Goal: Transaction & Acquisition: Purchase product/service

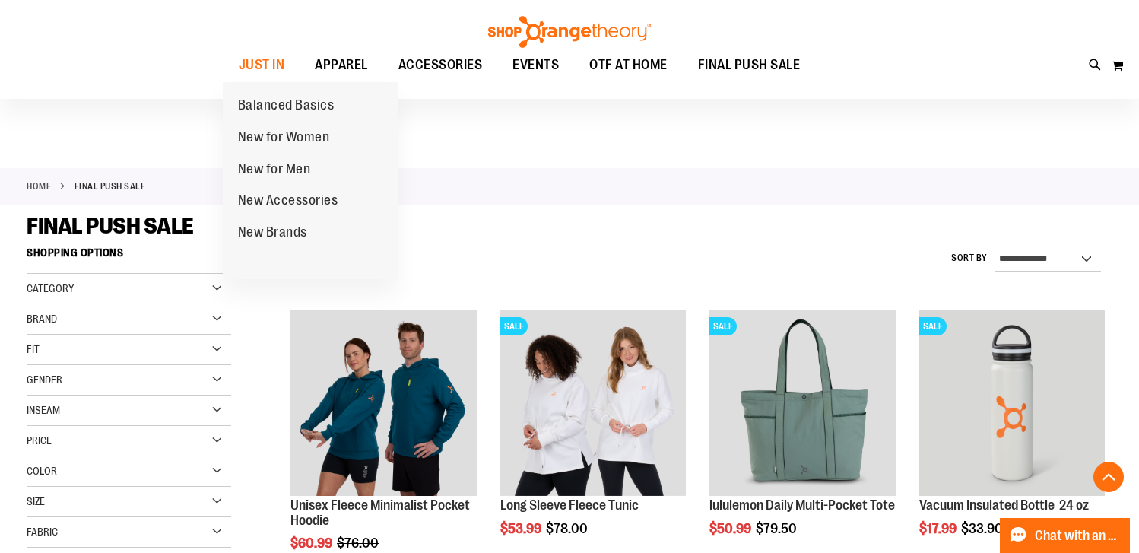
scroll to position [4408, 0]
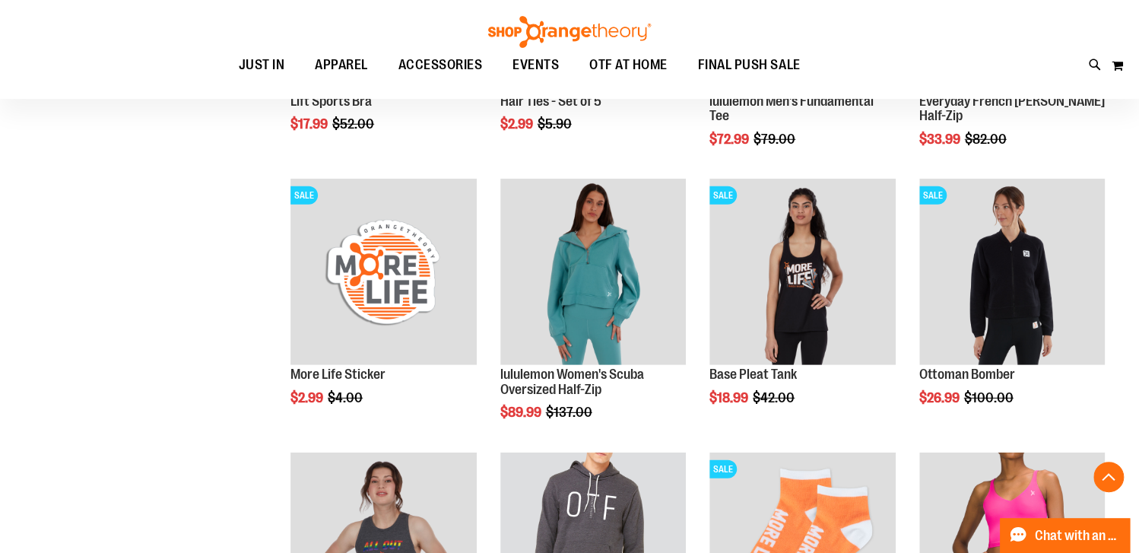
scroll to position [5777, 0]
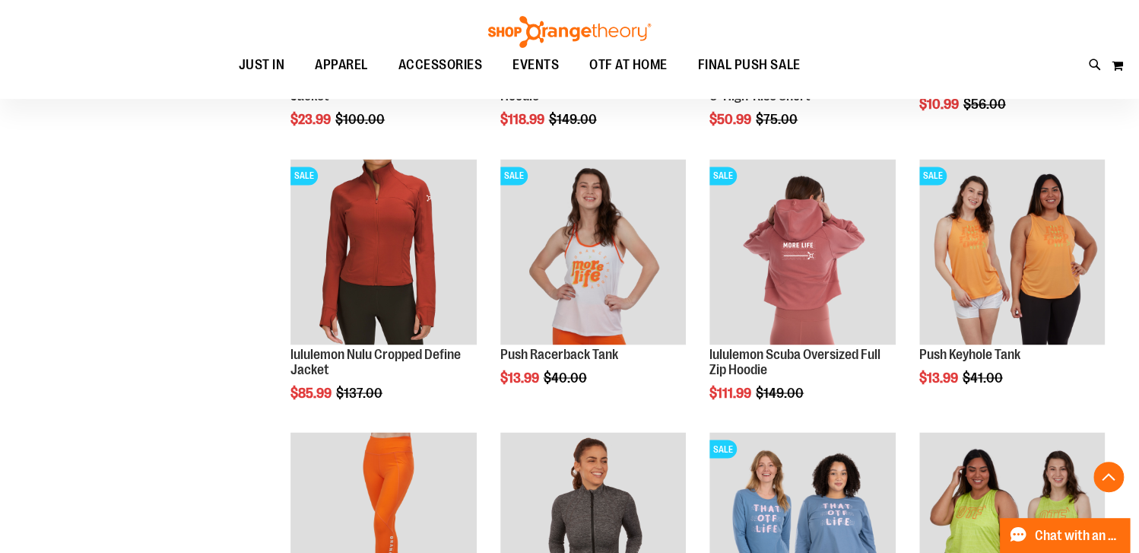
scroll to position [7525, 0]
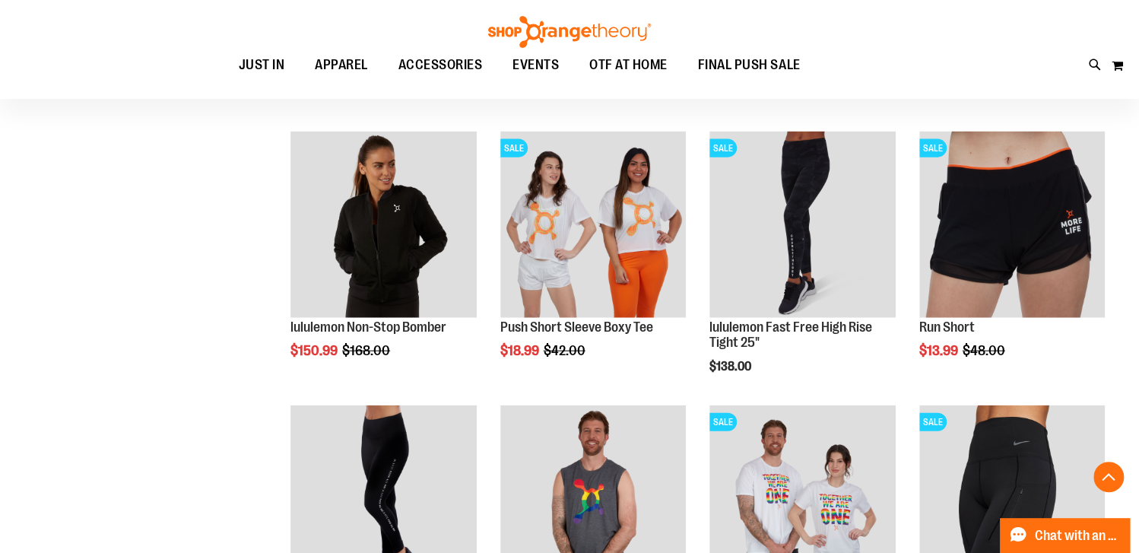
scroll to position [8133, 0]
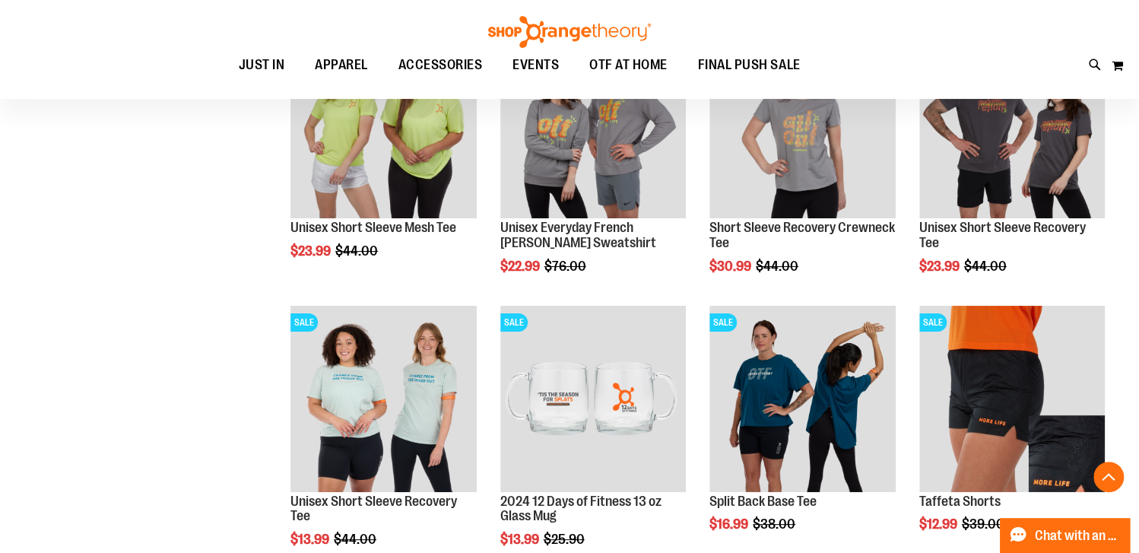
scroll to position [9502, 0]
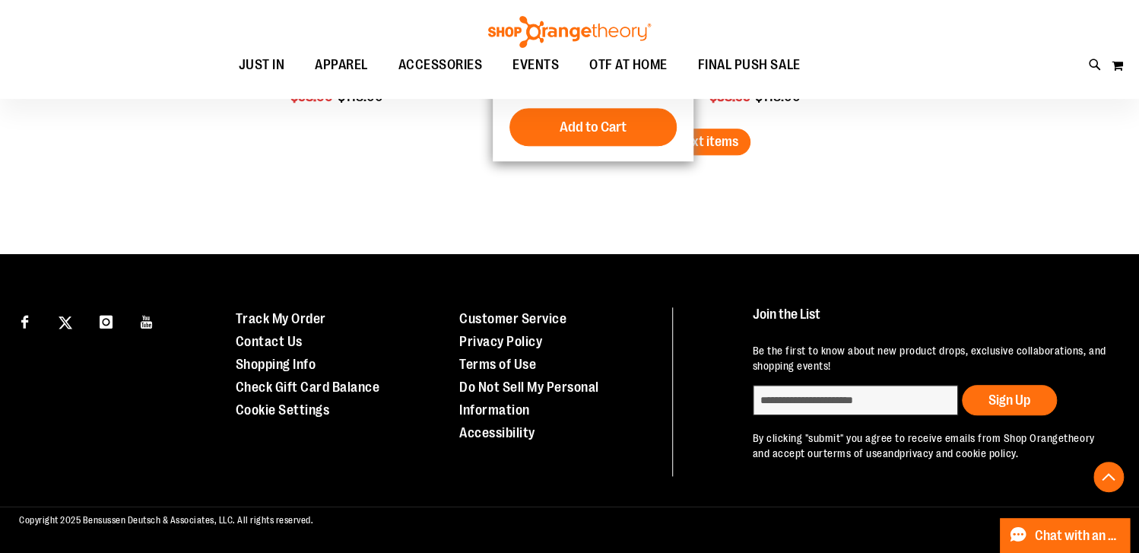
scroll to position [12996, 0]
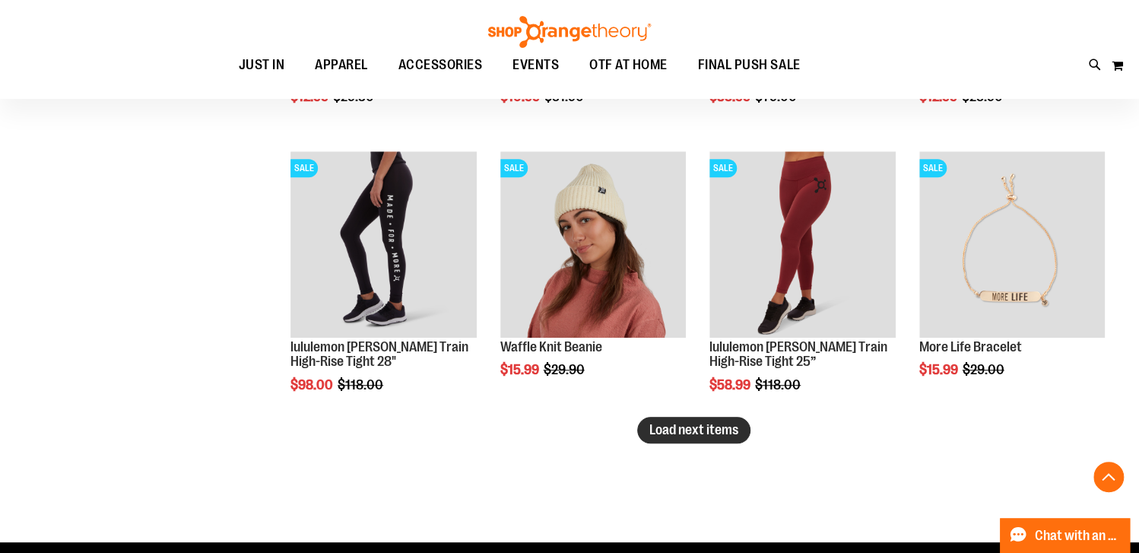
click at [664, 431] on span "Load next items" at bounding box center [693, 429] width 89 height 15
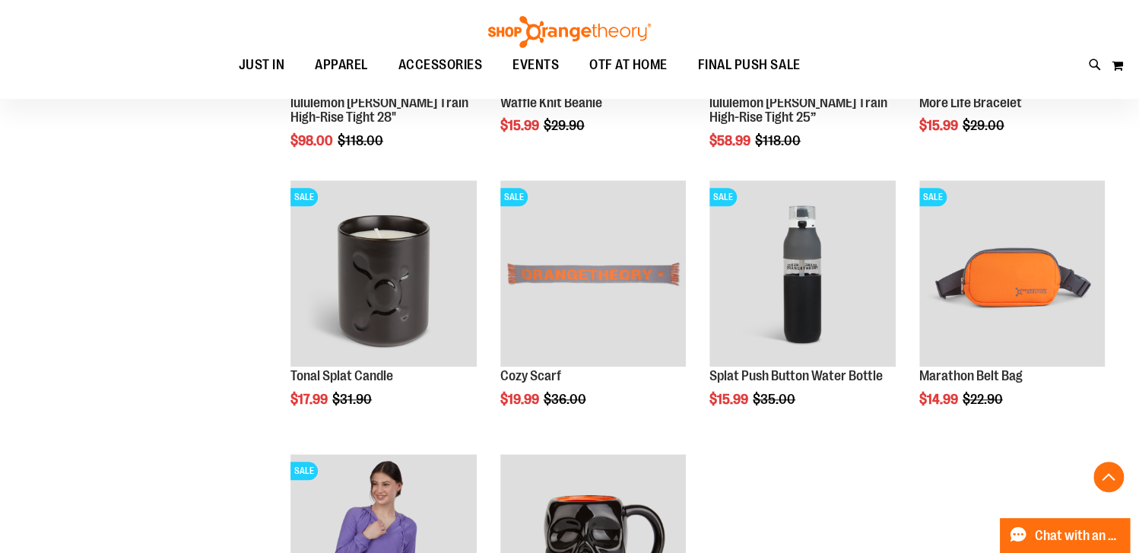
scroll to position [13376, 0]
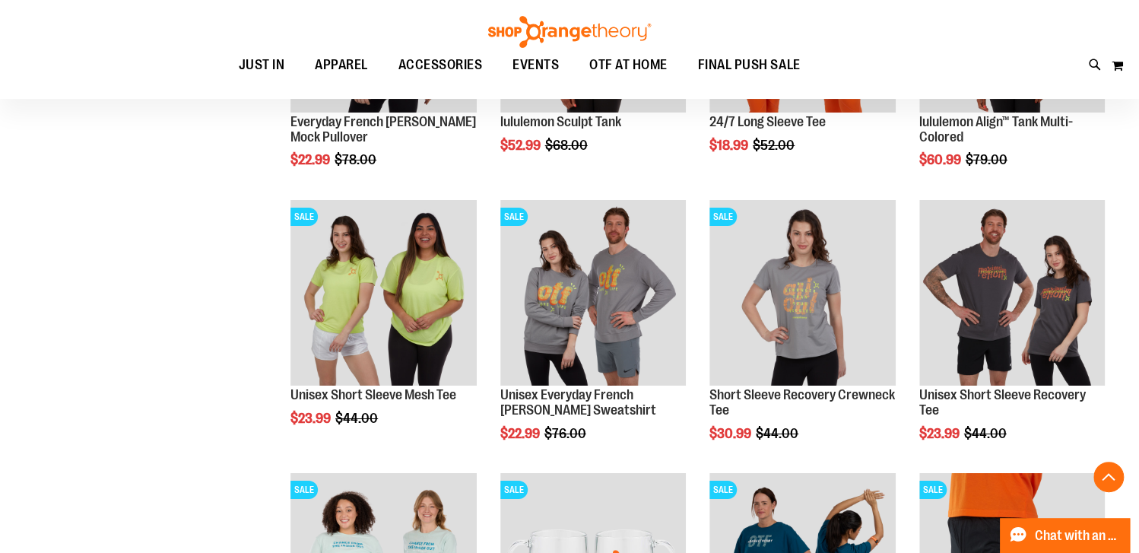
scroll to position [9119, 0]
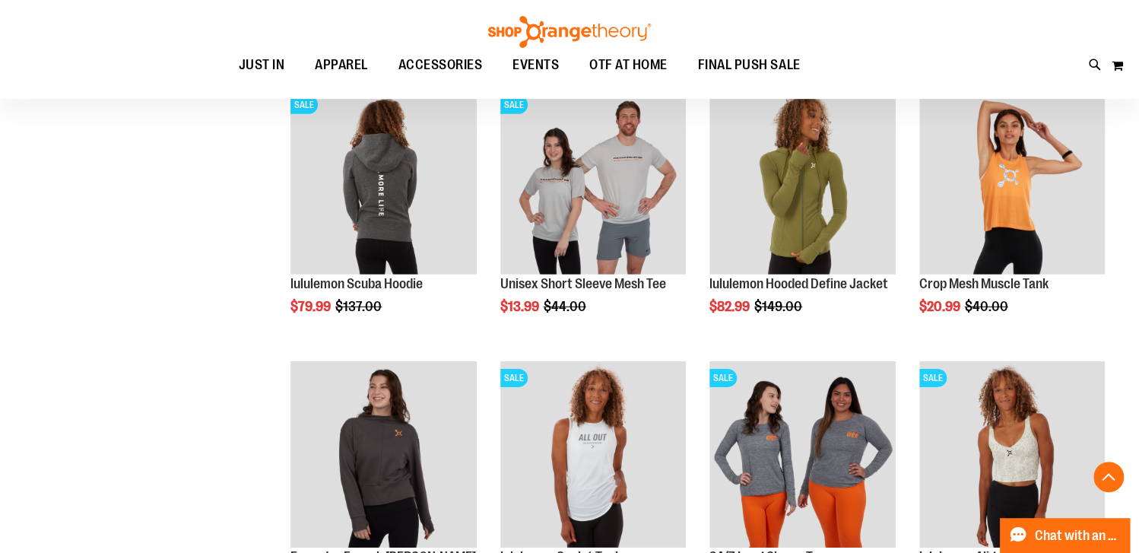
scroll to position [8511, 0]
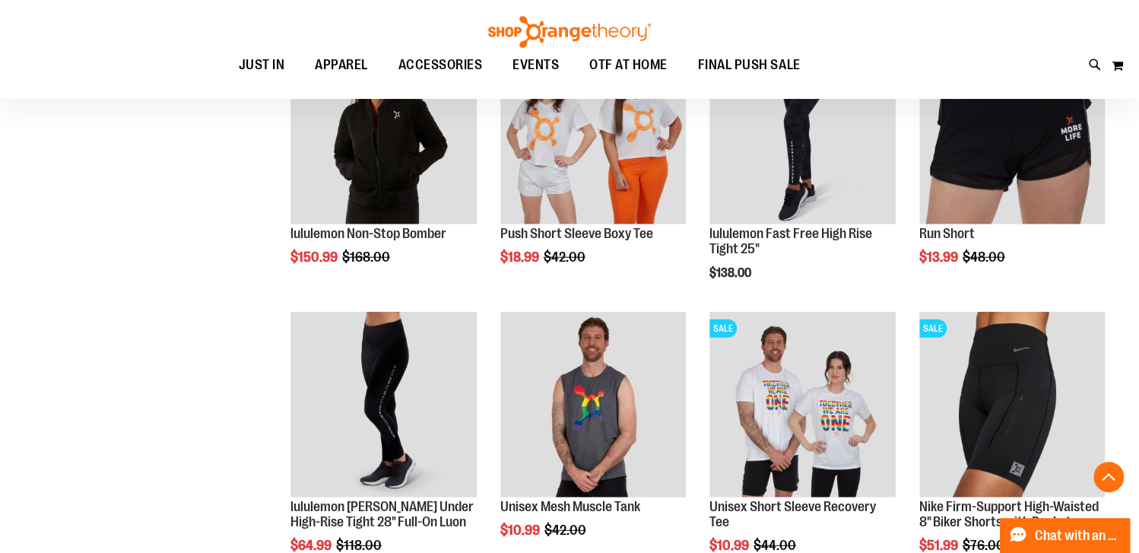
scroll to position [8359, 0]
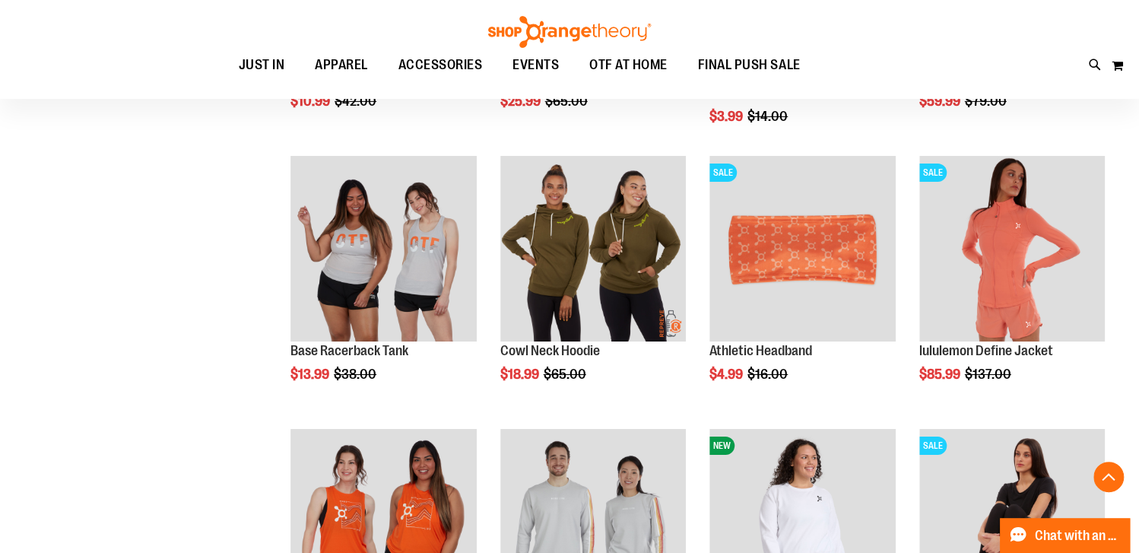
scroll to position [5850, 0]
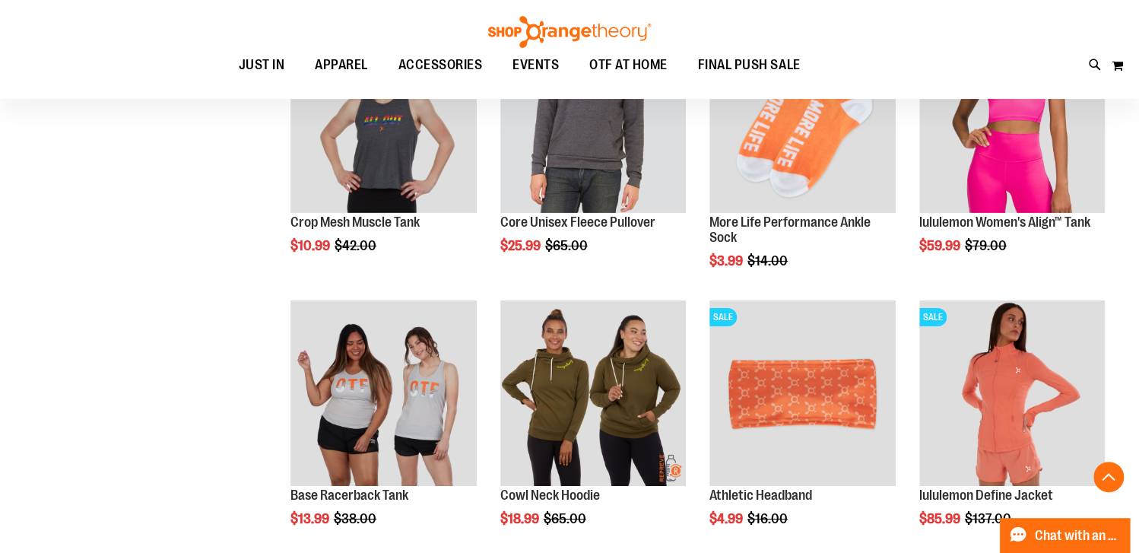
scroll to position [5622, 0]
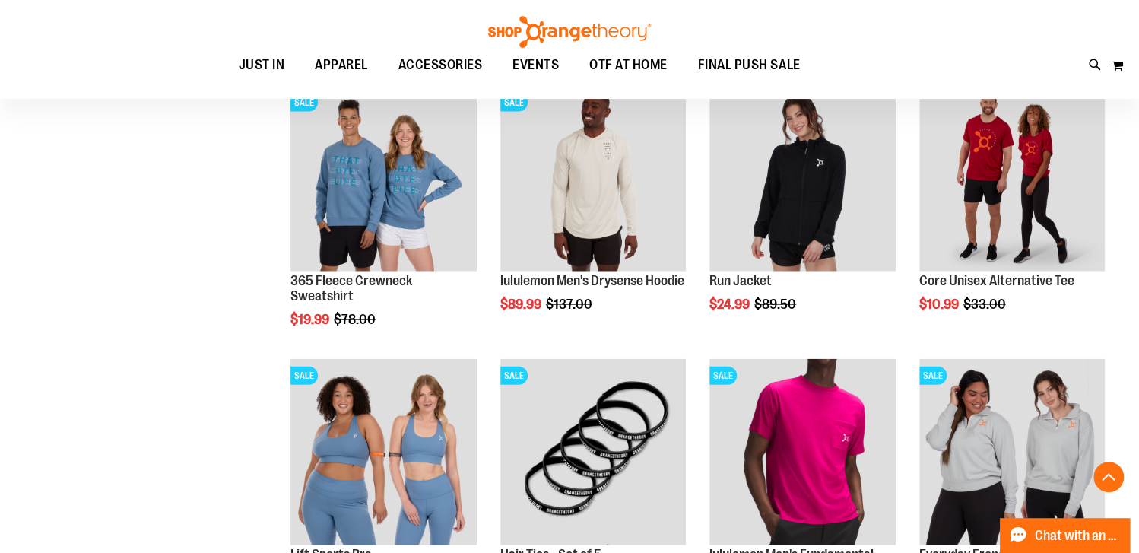
scroll to position [4786, 0]
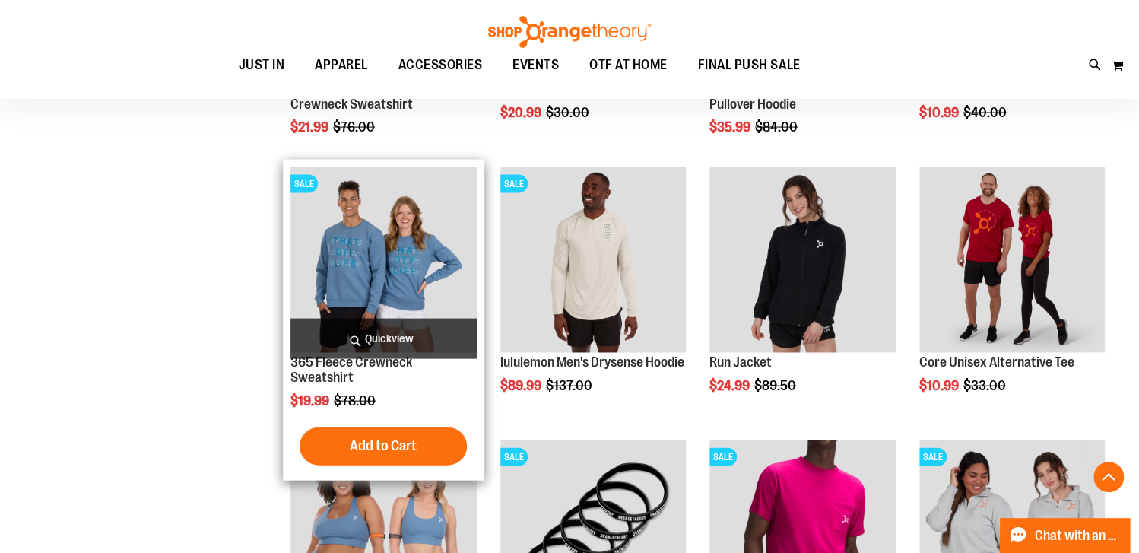
click at [350, 258] on img "product" at bounding box center [382, 259] width 185 height 185
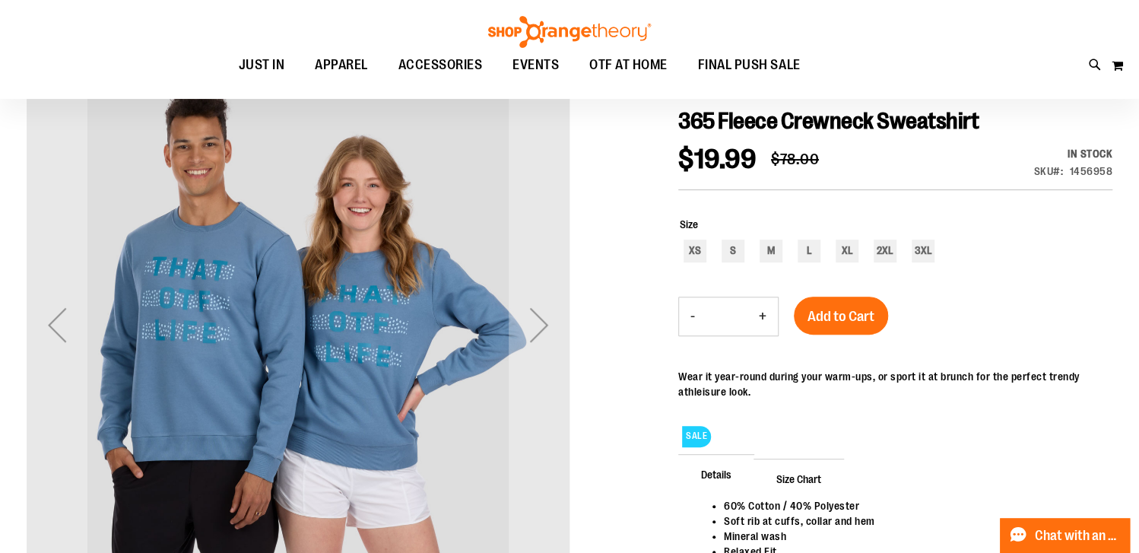
scroll to position [151, 0]
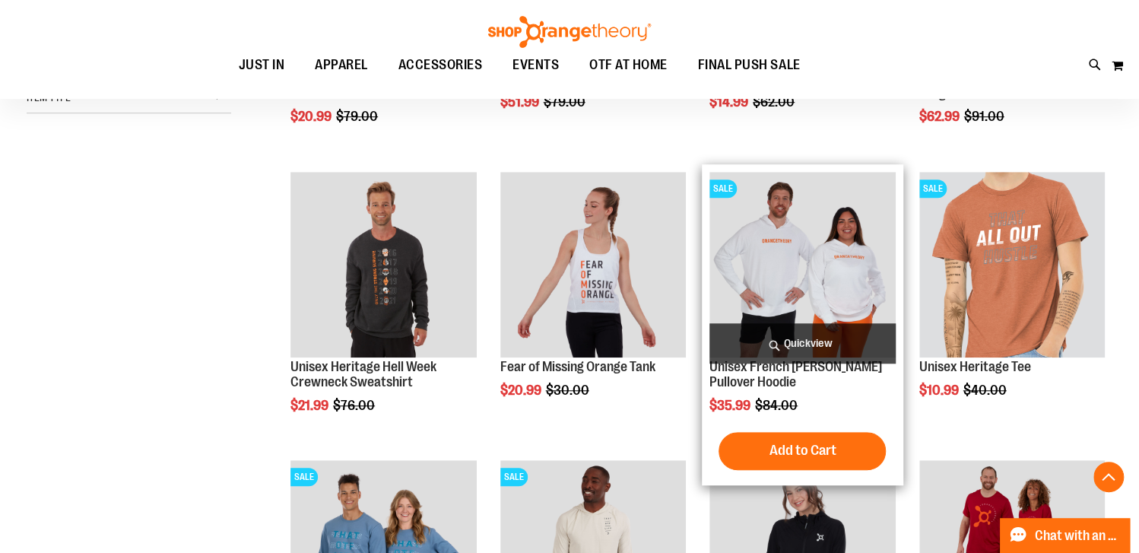
scroll to position [531, 0]
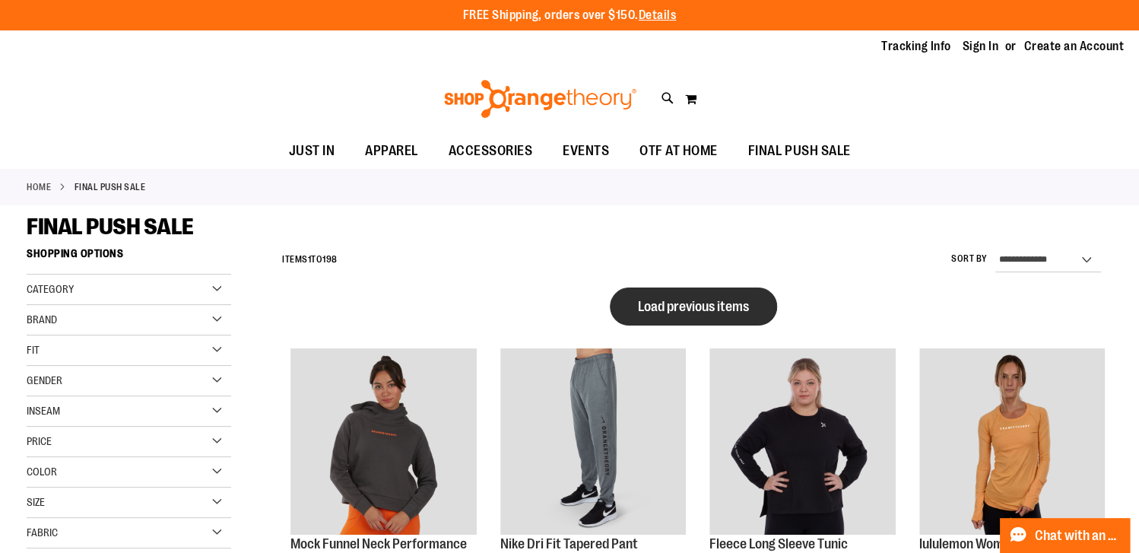
type input "**********"
click at [689, 311] on span "Load previous items" at bounding box center [693, 306] width 111 height 15
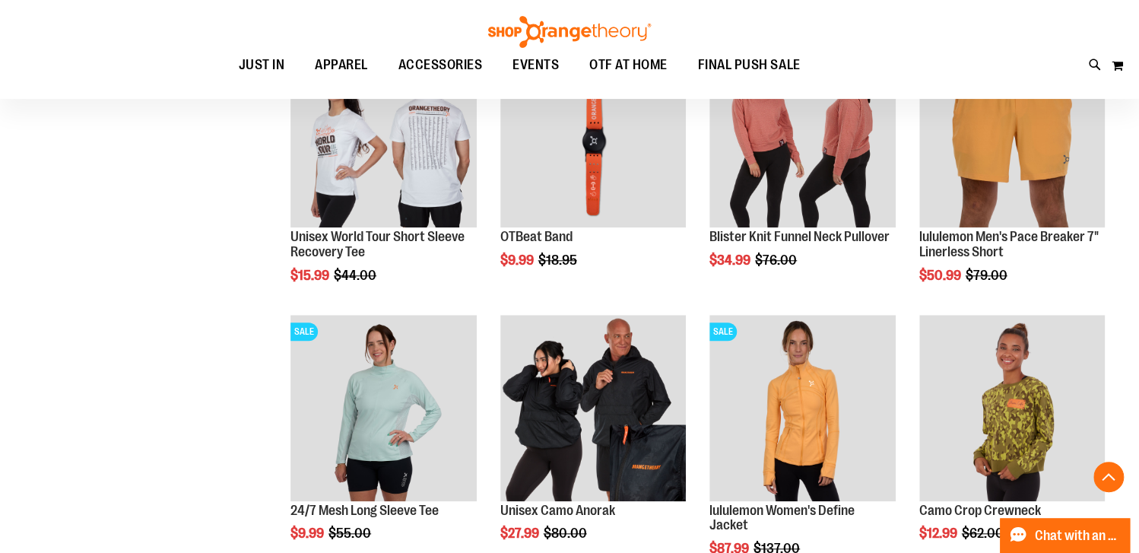
scroll to position [683, 0]
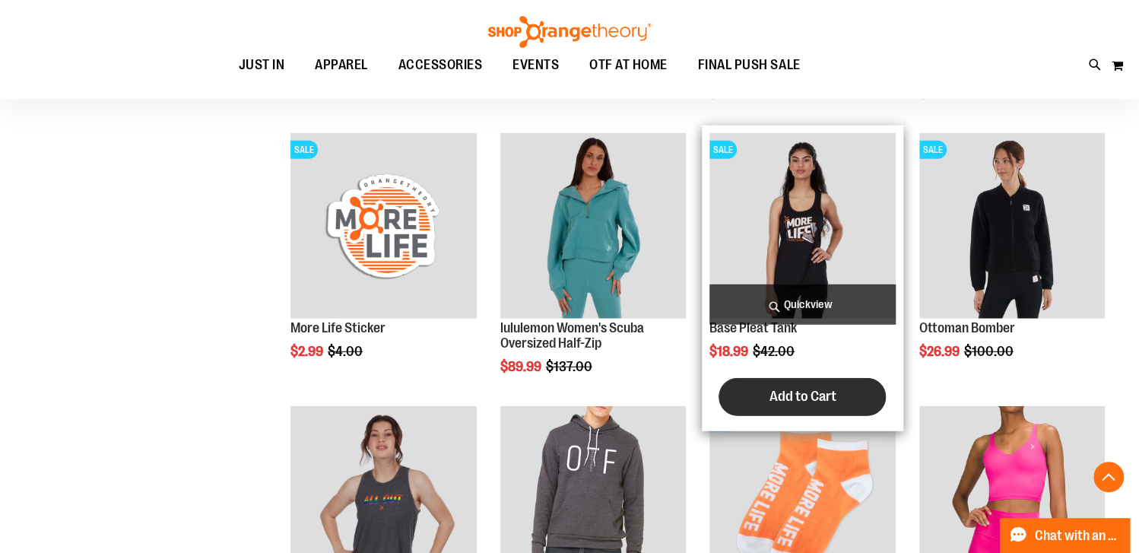
scroll to position [2128, 0]
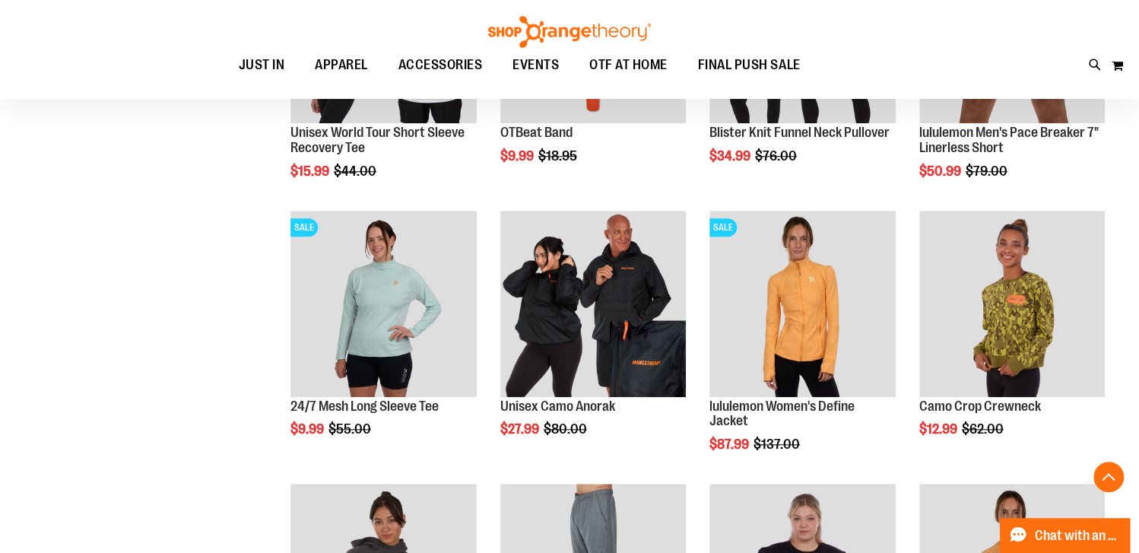
scroll to position [607, 0]
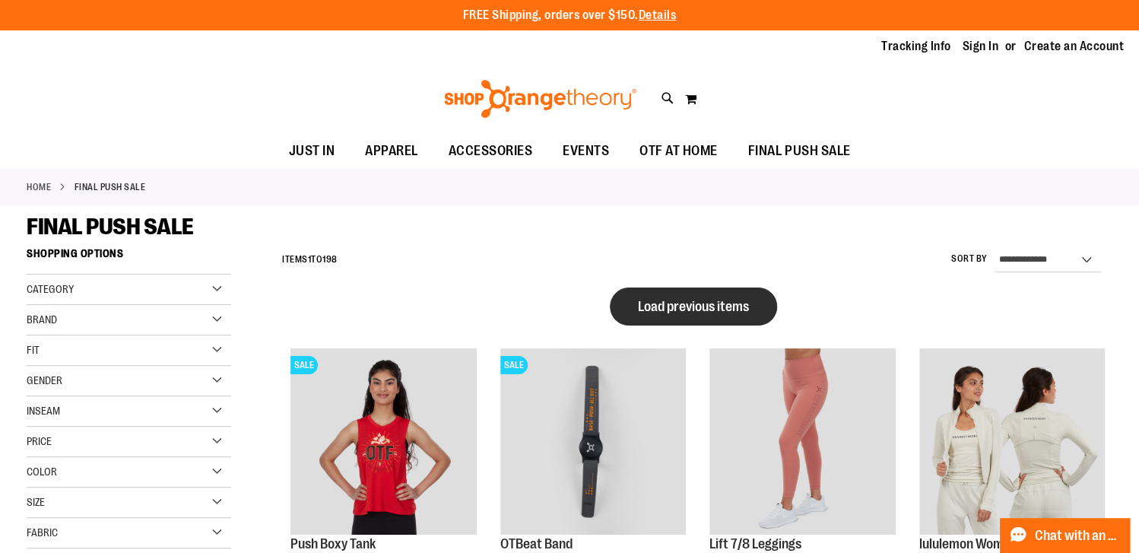
click at [627, 316] on button "Load previous items" at bounding box center [693, 306] width 167 height 38
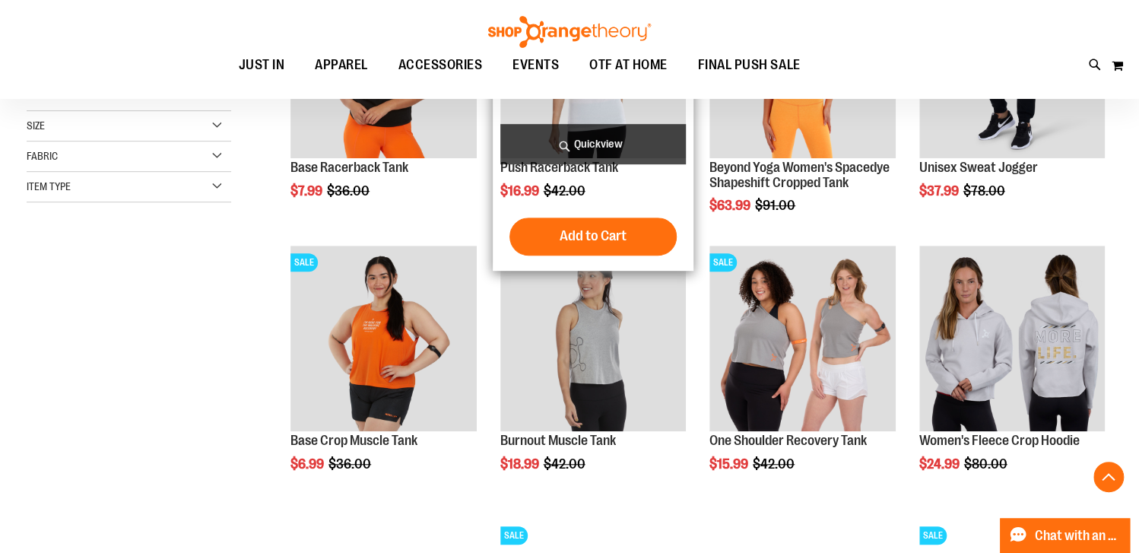
scroll to position [379, 0]
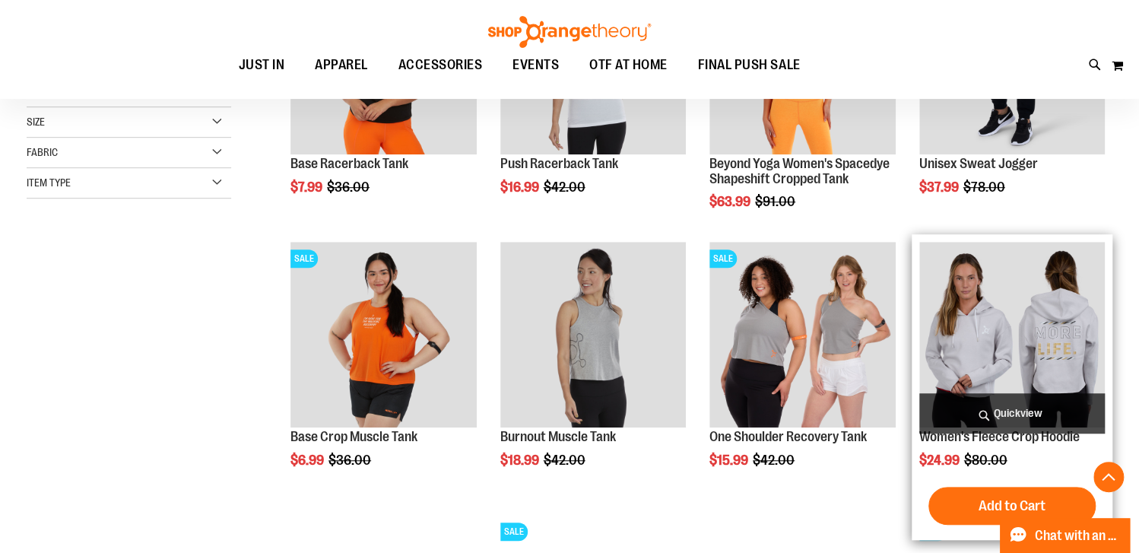
click at [952, 321] on img "product" at bounding box center [1011, 334] width 185 height 185
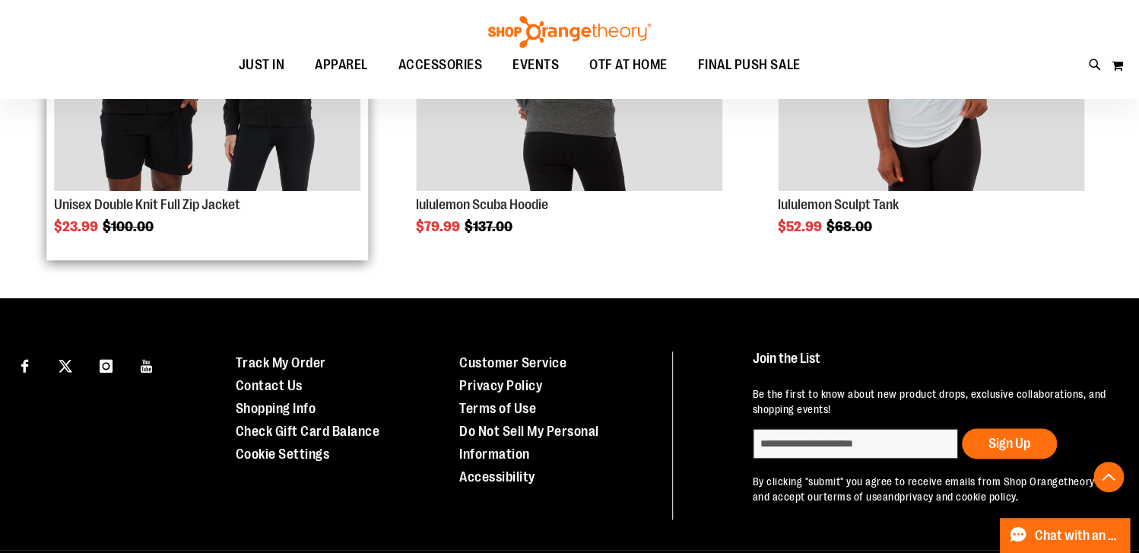
scroll to position [629, 0]
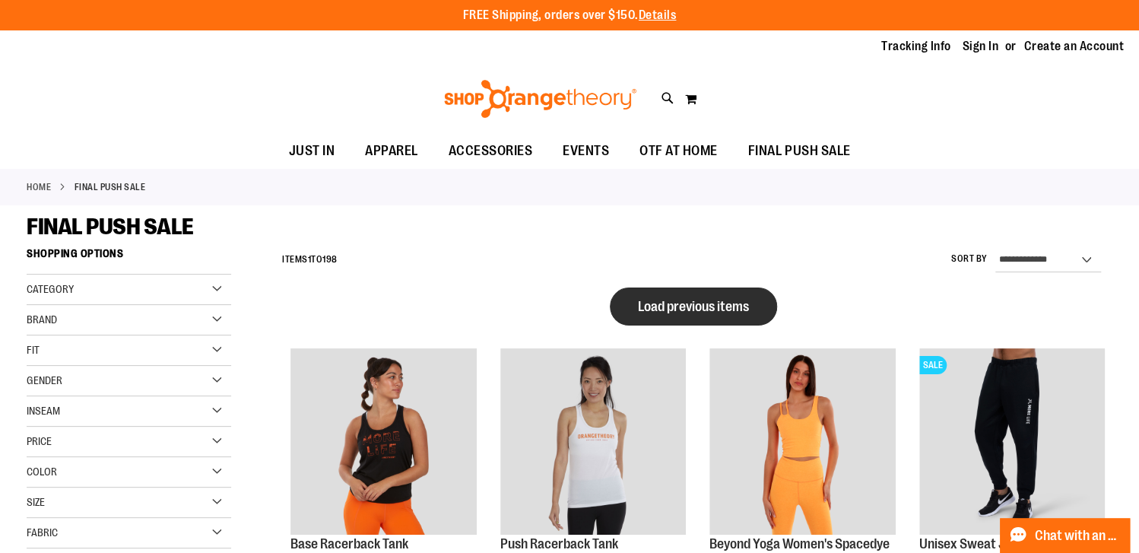
type input "**********"
click at [678, 314] on button "Load previous items" at bounding box center [693, 306] width 167 height 38
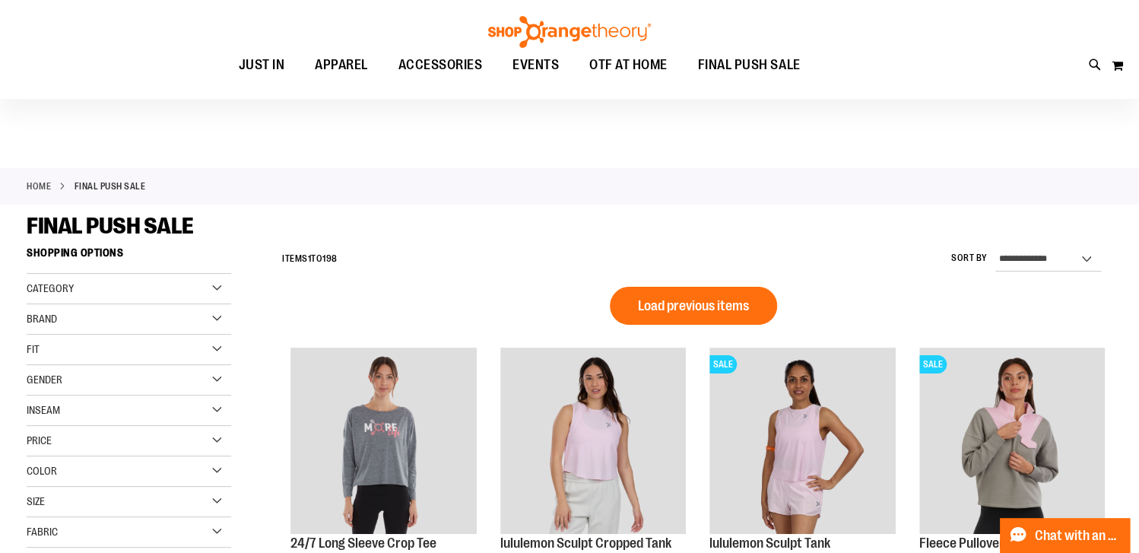
scroll to position [151, 0]
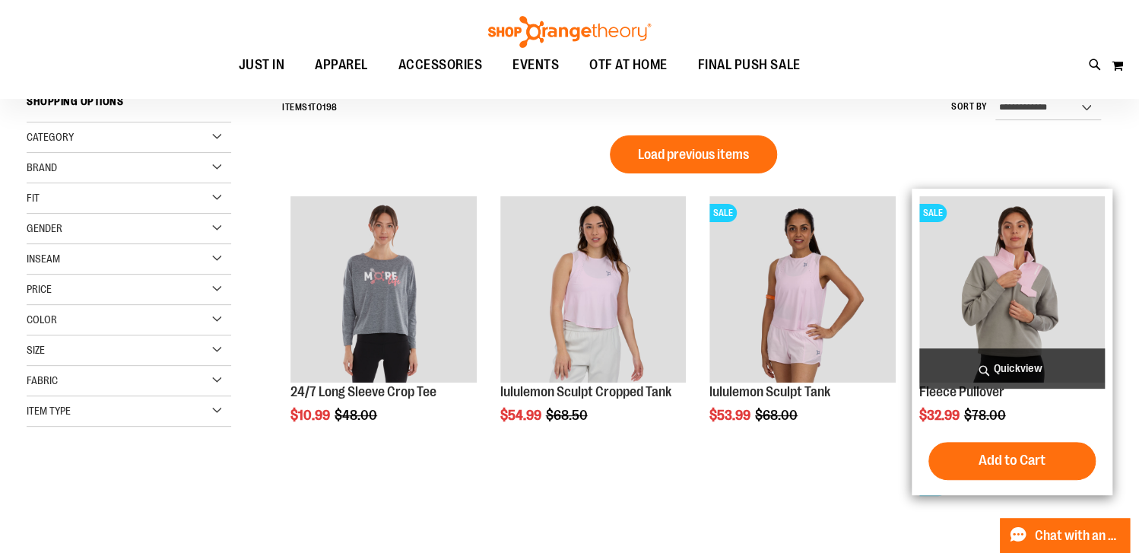
click at [954, 308] on img "product" at bounding box center [1011, 288] width 185 height 185
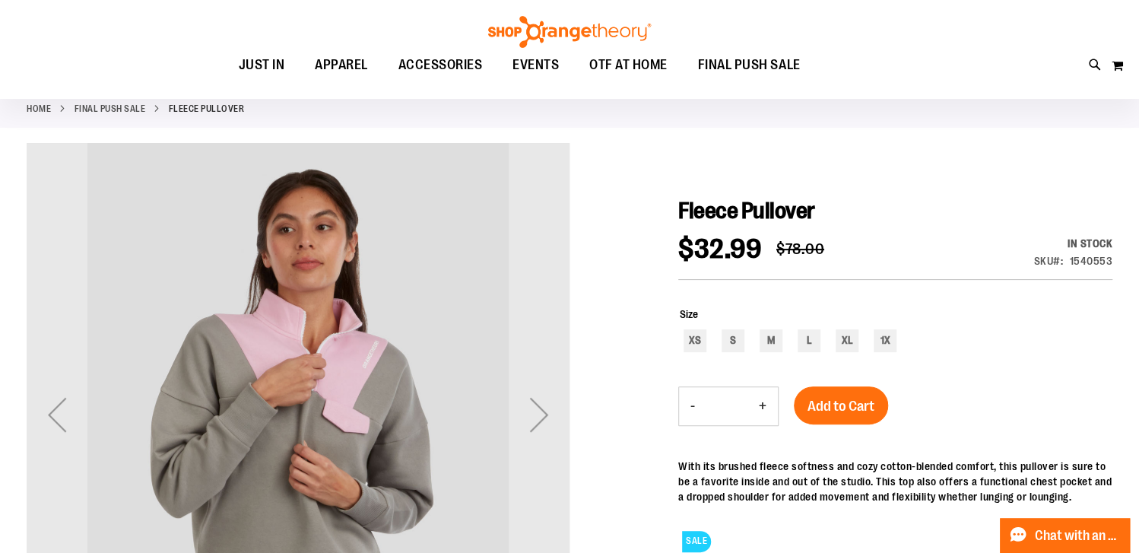
scroll to position [74, 0]
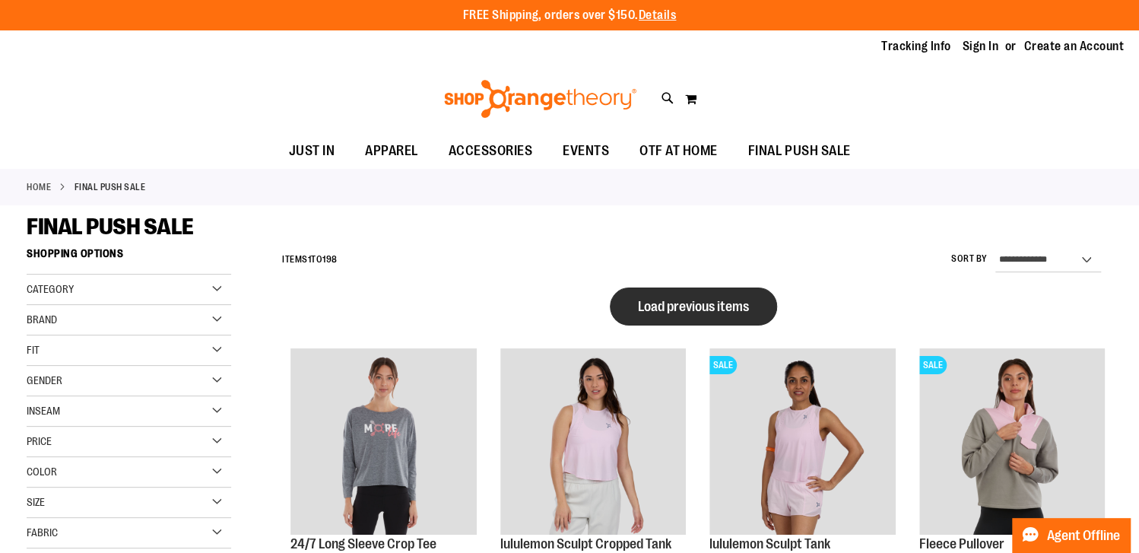
type input "**********"
click at [681, 300] on span "Load previous items" at bounding box center [693, 306] width 111 height 15
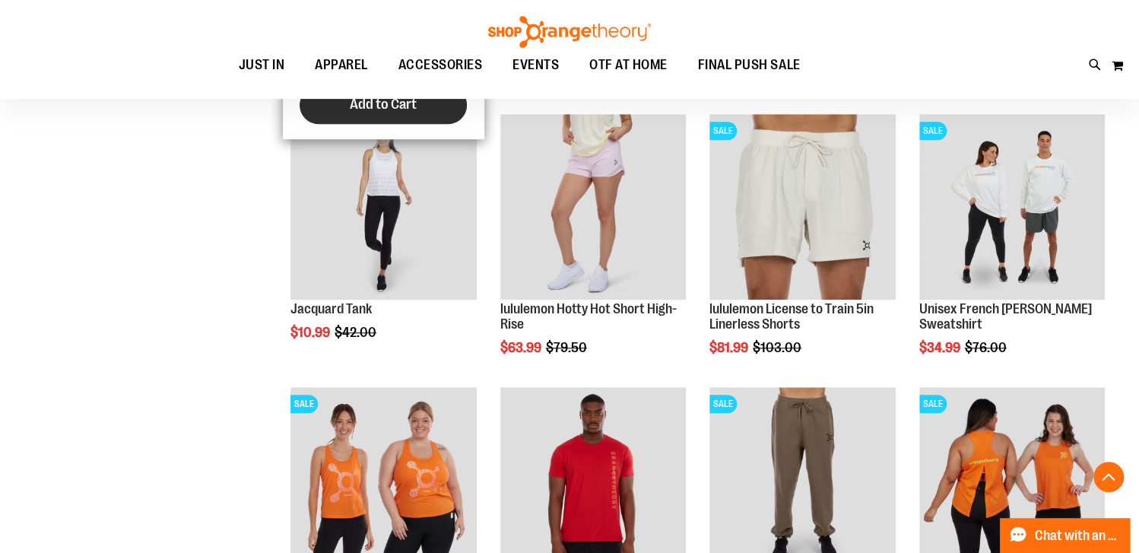
scroll to position [531, 0]
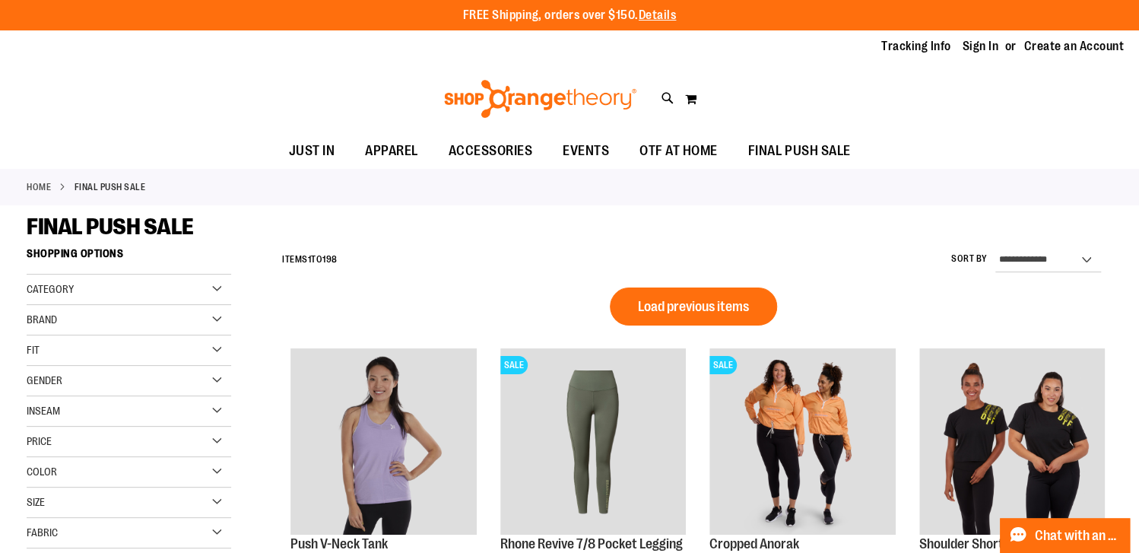
click at [42, 187] on link "Home" at bounding box center [39, 187] width 24 height 14
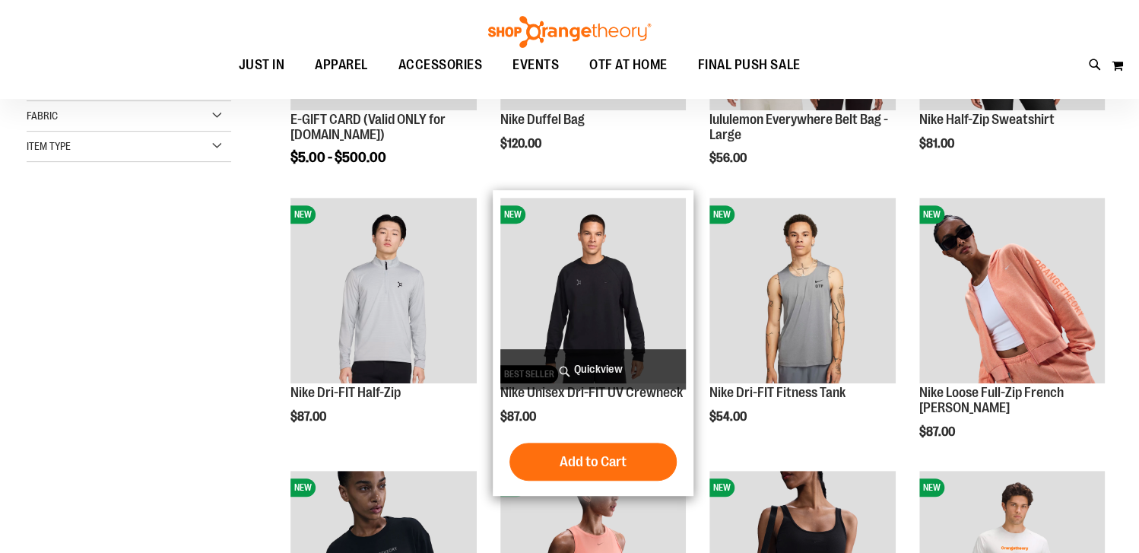
scroll to position [227, 0]
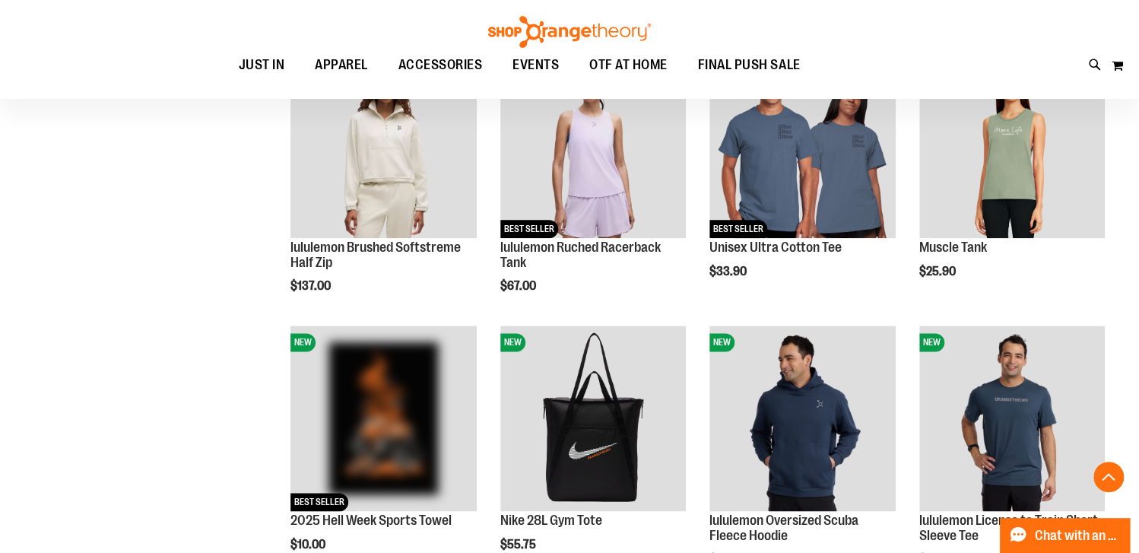
scroll to position [911, 0]
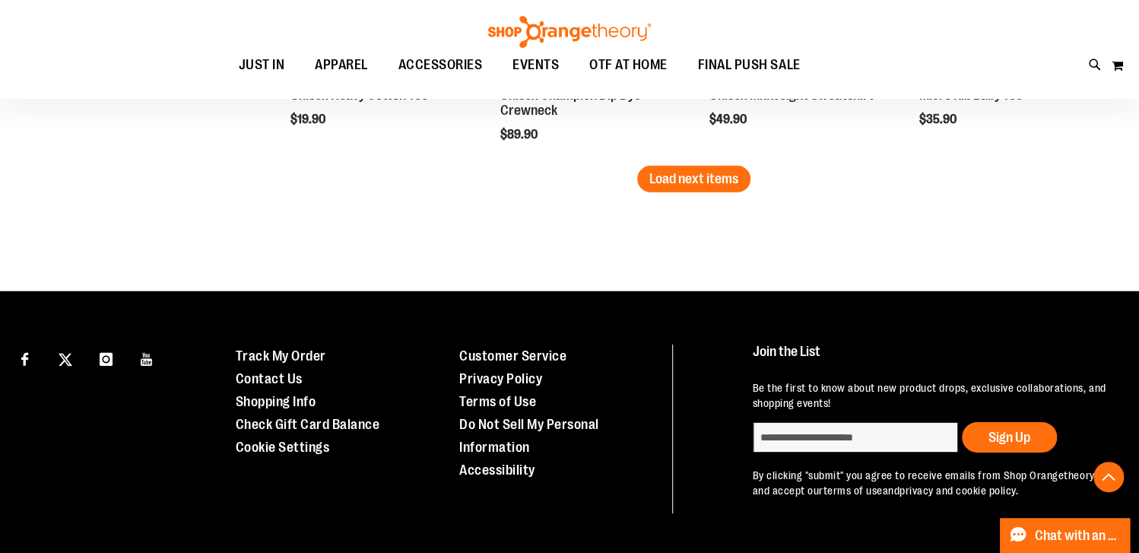
scroll to position [2479, 0]
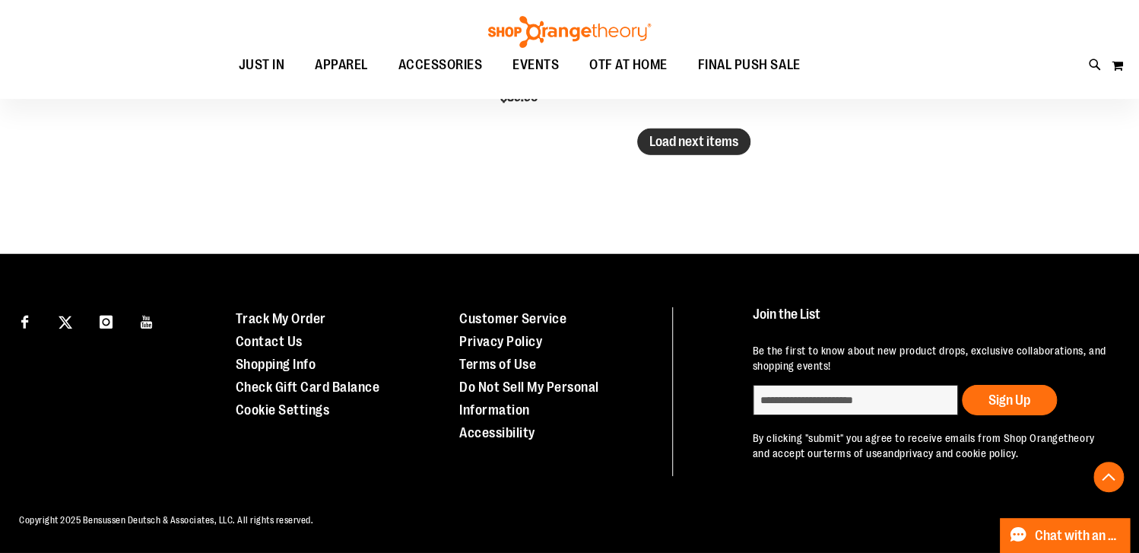
type input "**********"
click at [718, 134] on span "Load next items" at bounding box center [693, 141] width 89 height 15
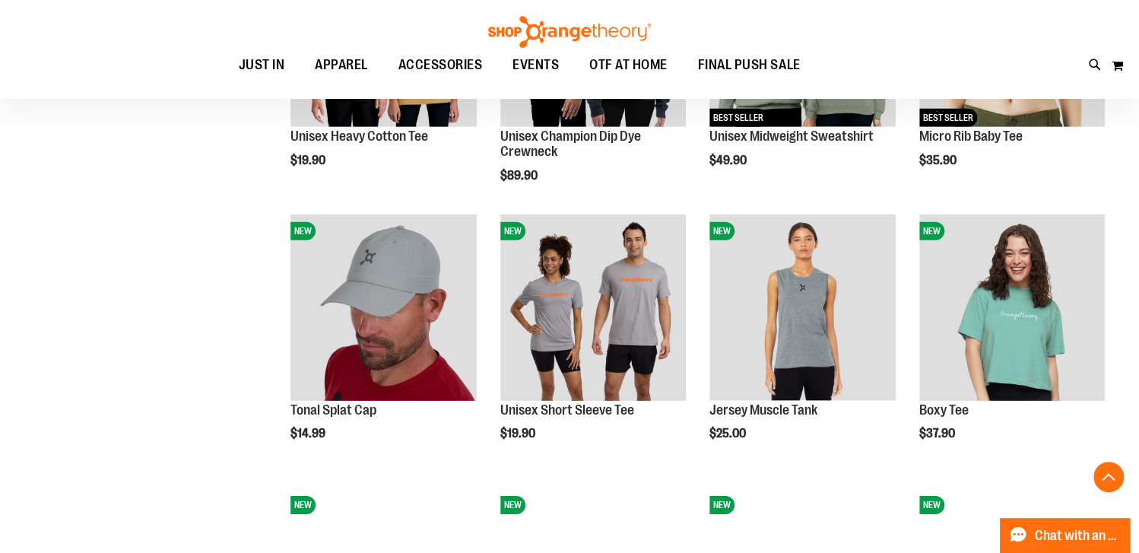
scroll to position [2392, 0]
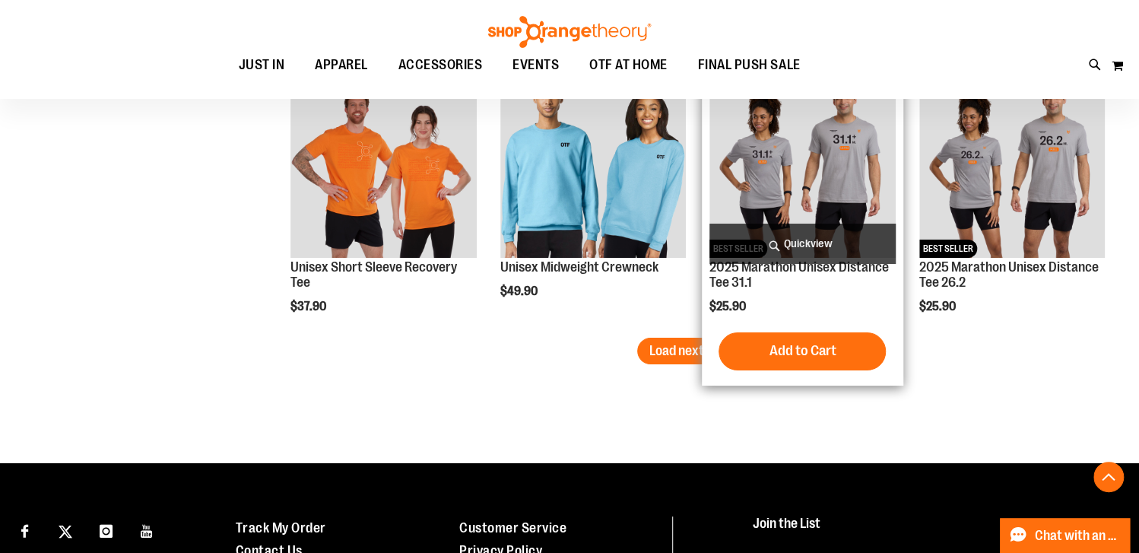
scroll to position [3070, 0]
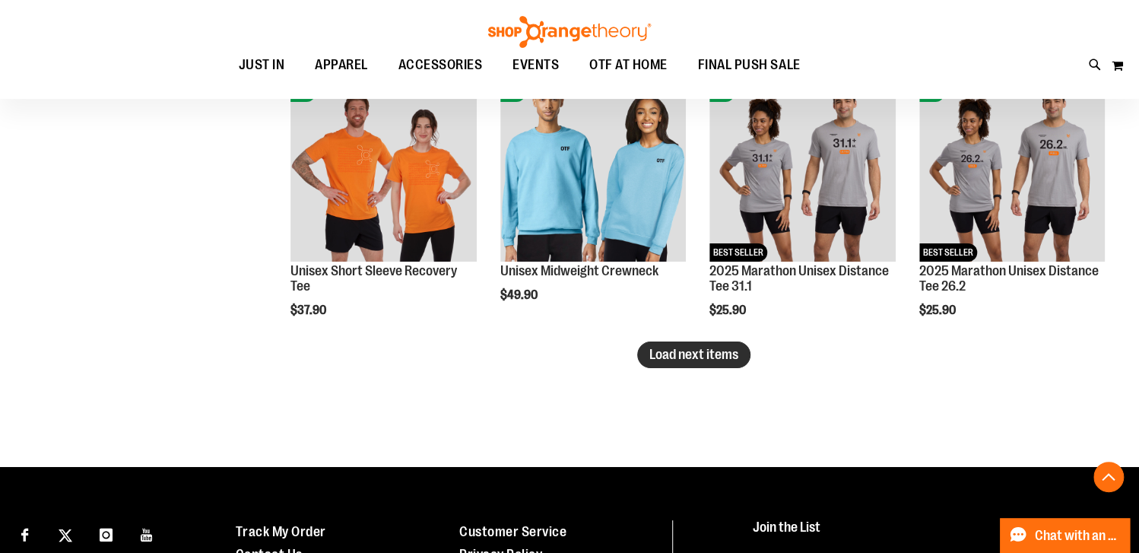
click at [673, 348] on span "Load next items" at bounding box center [693, 354] width 89 height 15
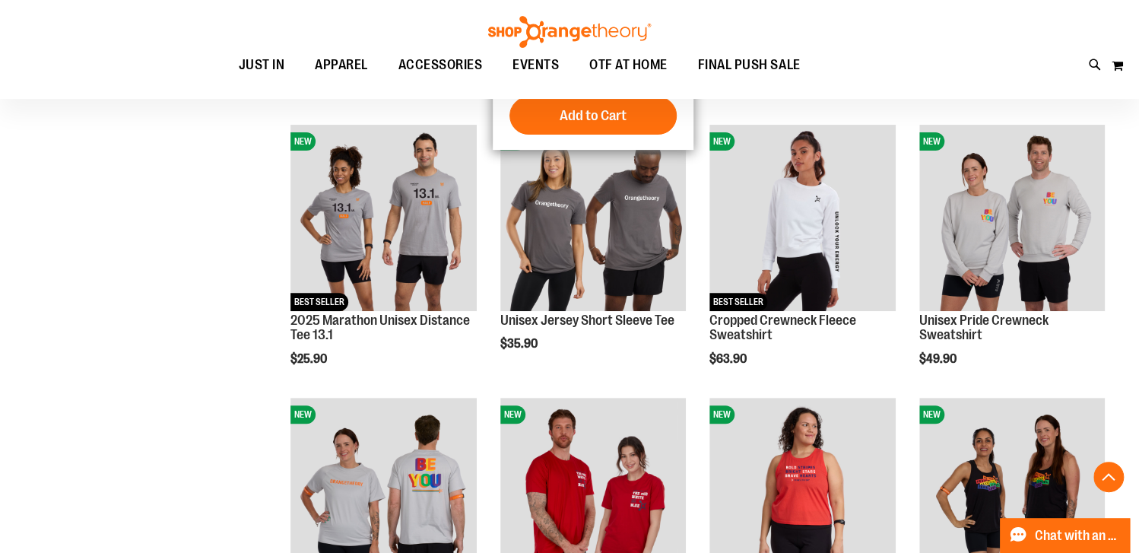
scroll to position [3103, 0]
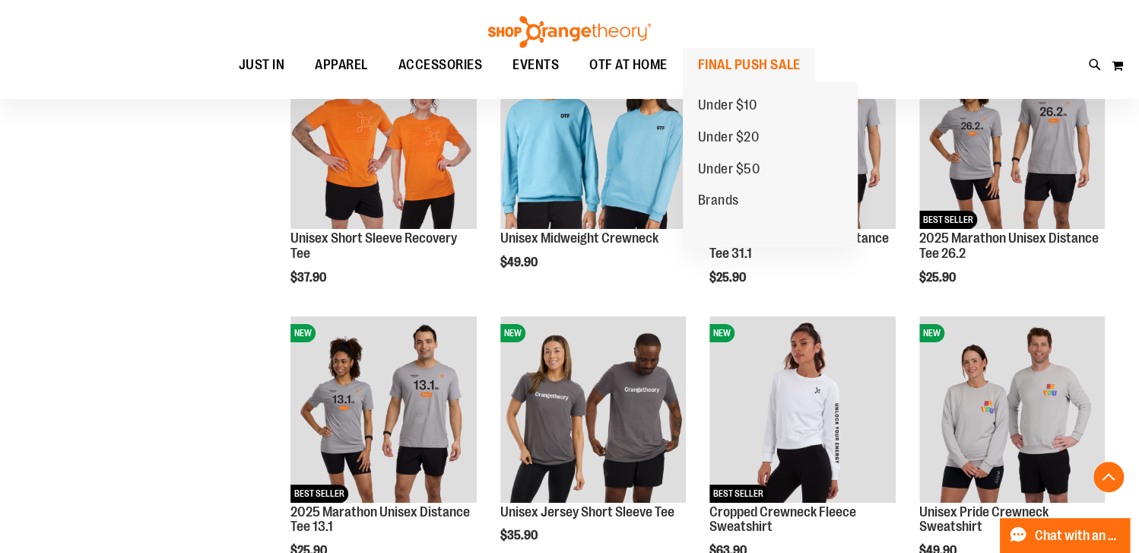
click at [788, 67] on span "FINAL PUSH SALE" at bounding box center [749, 65] width 103 height 34
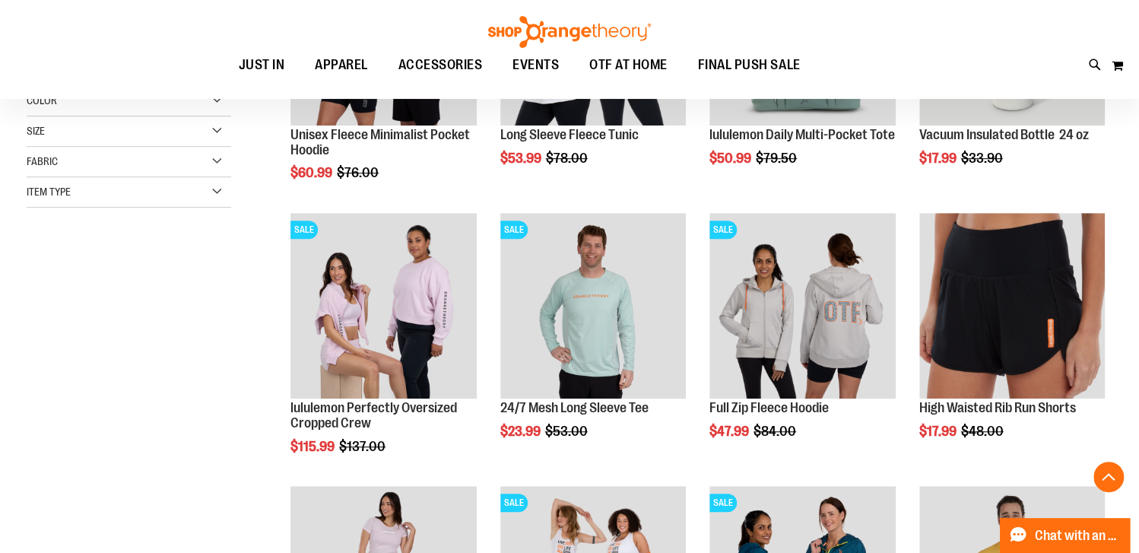
scroll to position [379, 0]
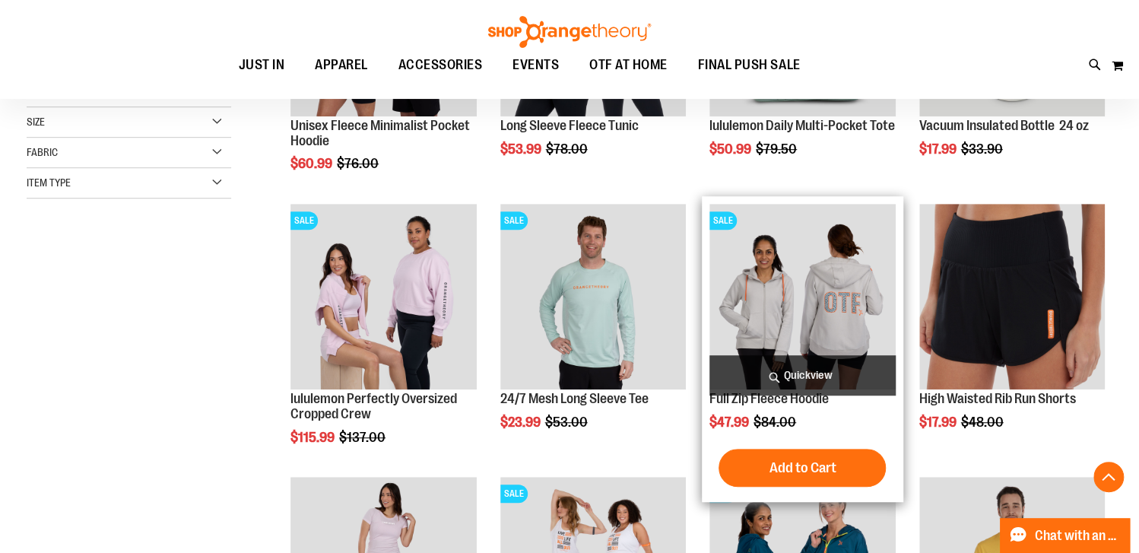
type input "**********"
click at [756, 348] on img "product" at bounding box center [801, 296] width 185 height 185
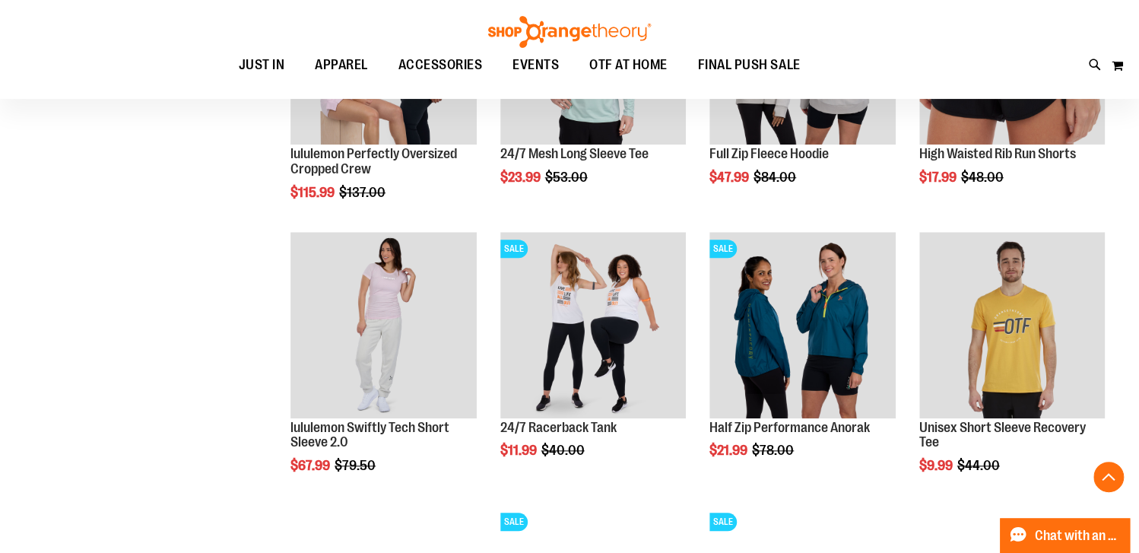
scroll to position [700, 0]
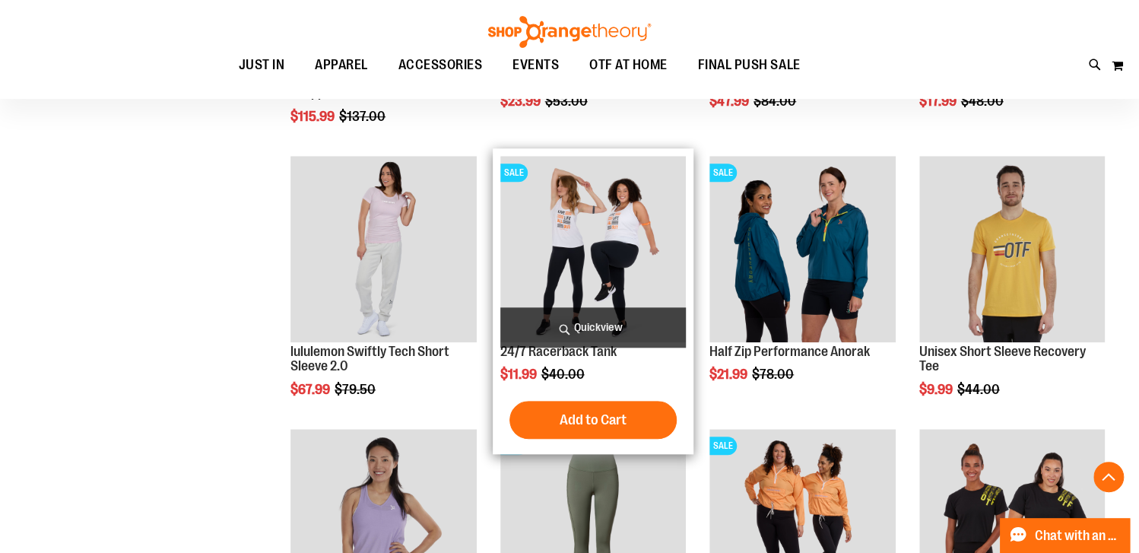
type input "**********"
click at [559, 253] on img "product" at bounding box center [592, 248] width 185 height 185
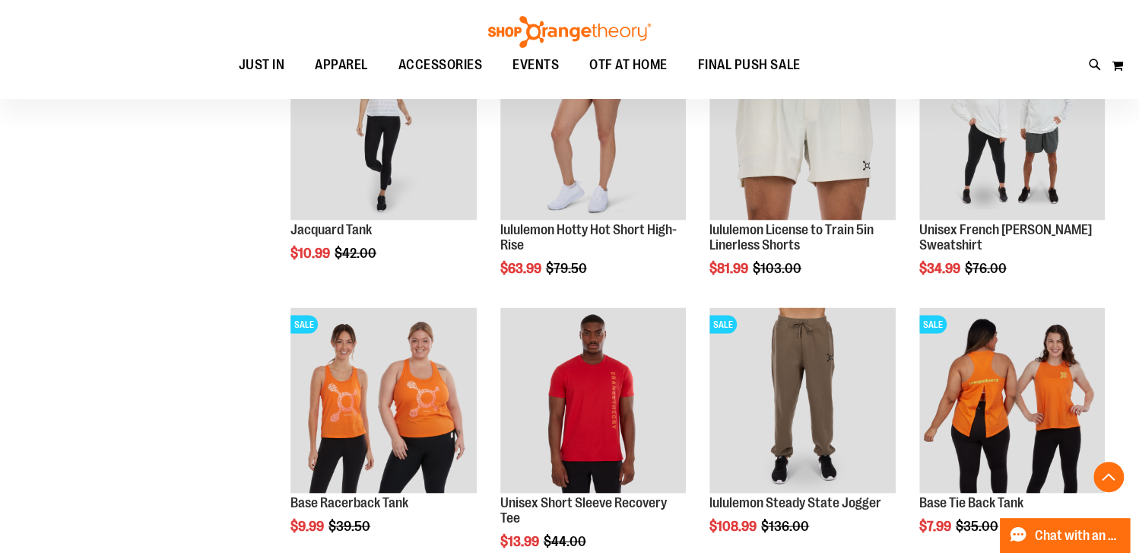
scroll to position [1399, 0]
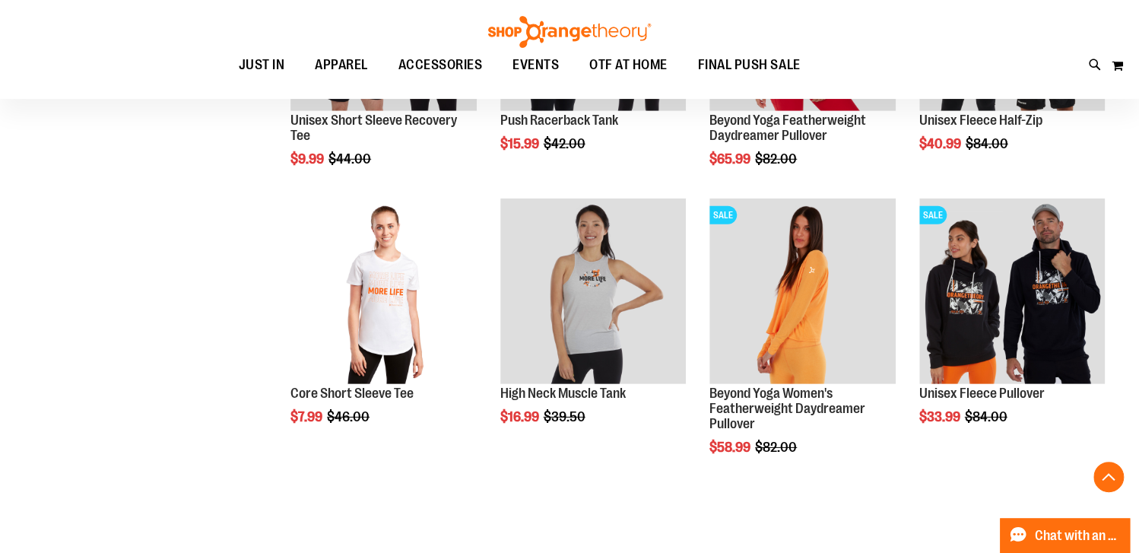
scroll to position [2311, 0]
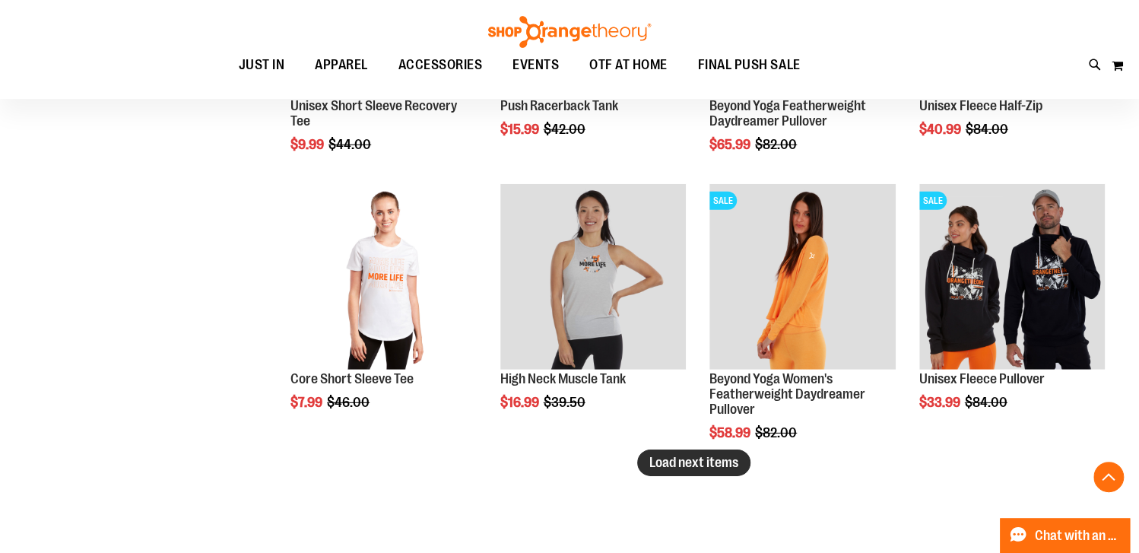
type input "**********"
click at [671, 471] on button "Load next items" at bounding box center [693, 462] width 113 height 27
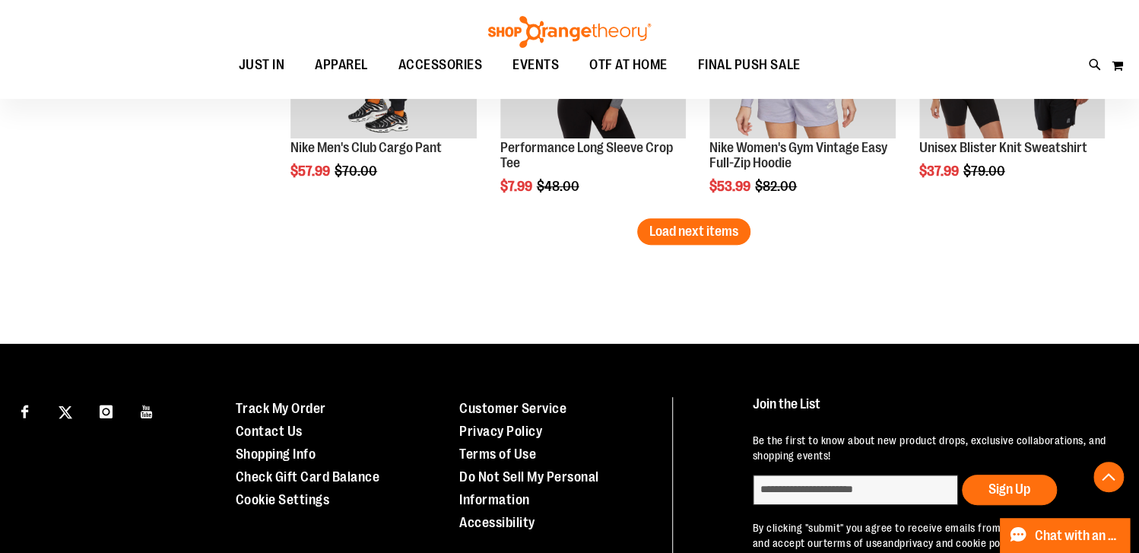
scroll to position [3375, 0]
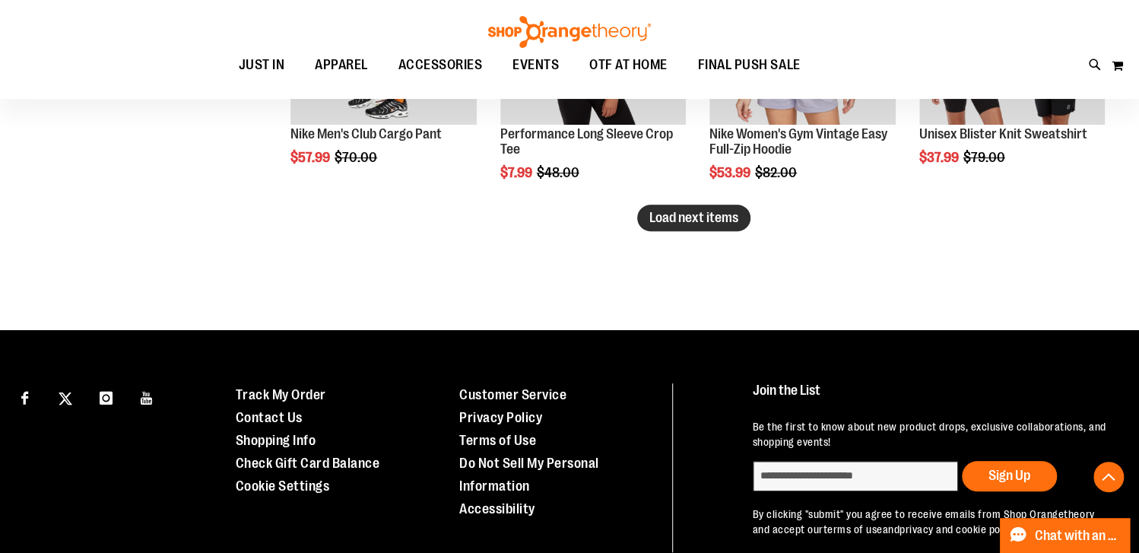
click at [670, 223] on span "Load next items" at bounding box center [693, 217] width 89 height 15
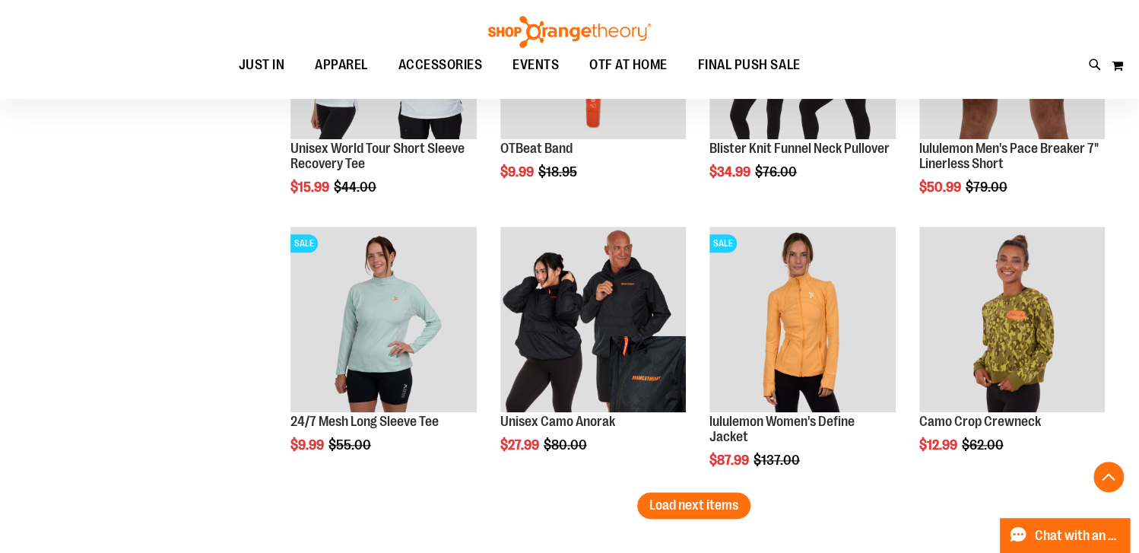
scroll to position [3983, 0]
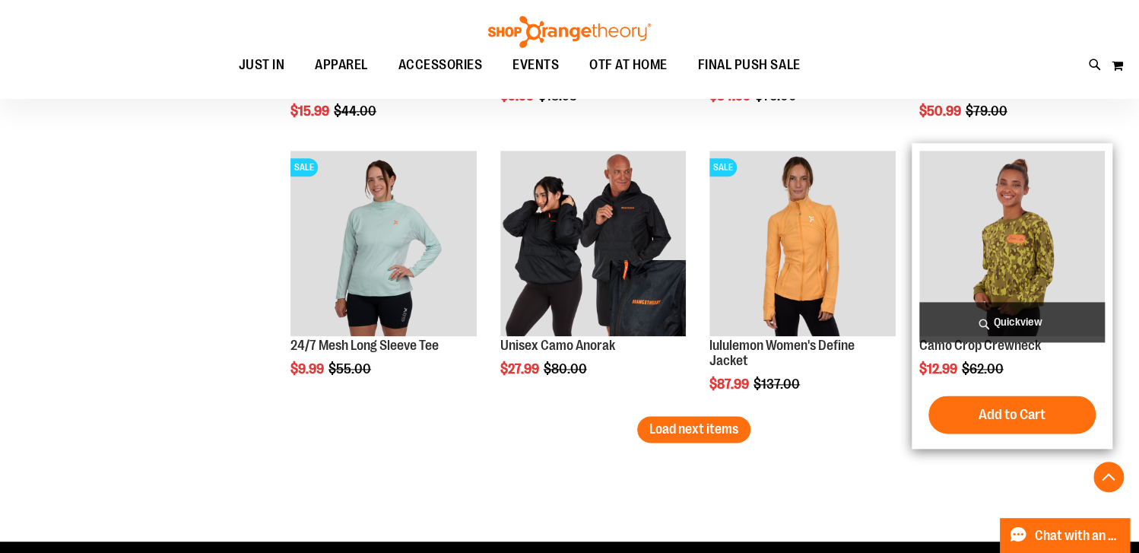
click at [981, 300] on img "product" at bounding box center [1011, 243] width 185 height 185
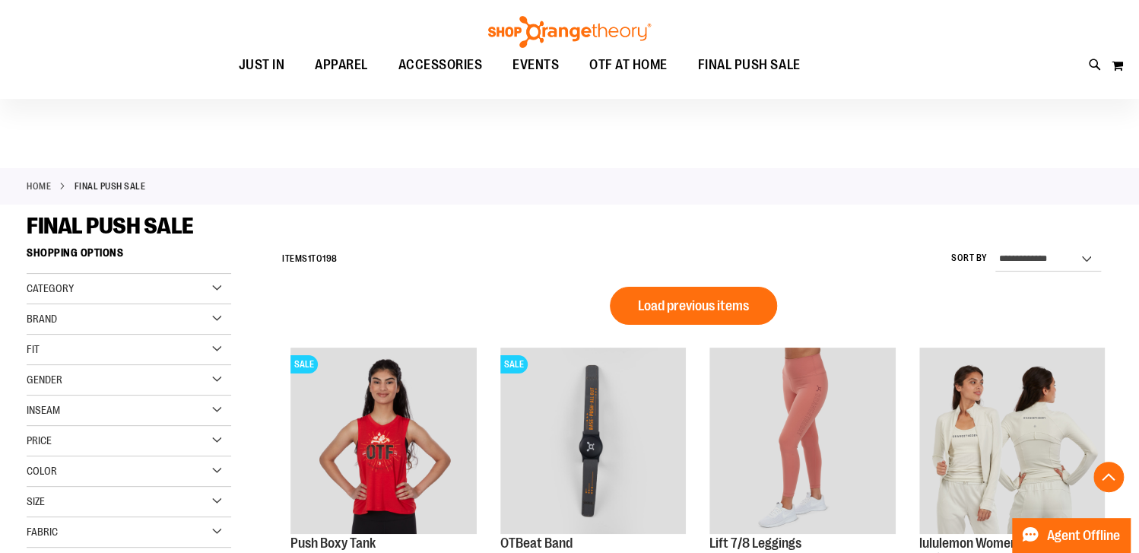
scroll to position [1019, 0]
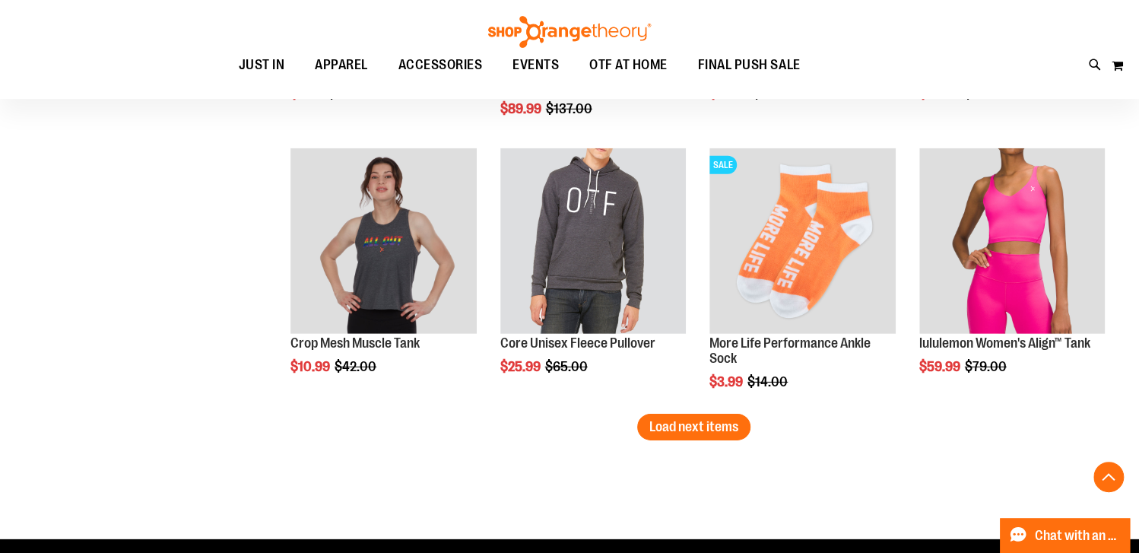
scroll to position [2388, 0]
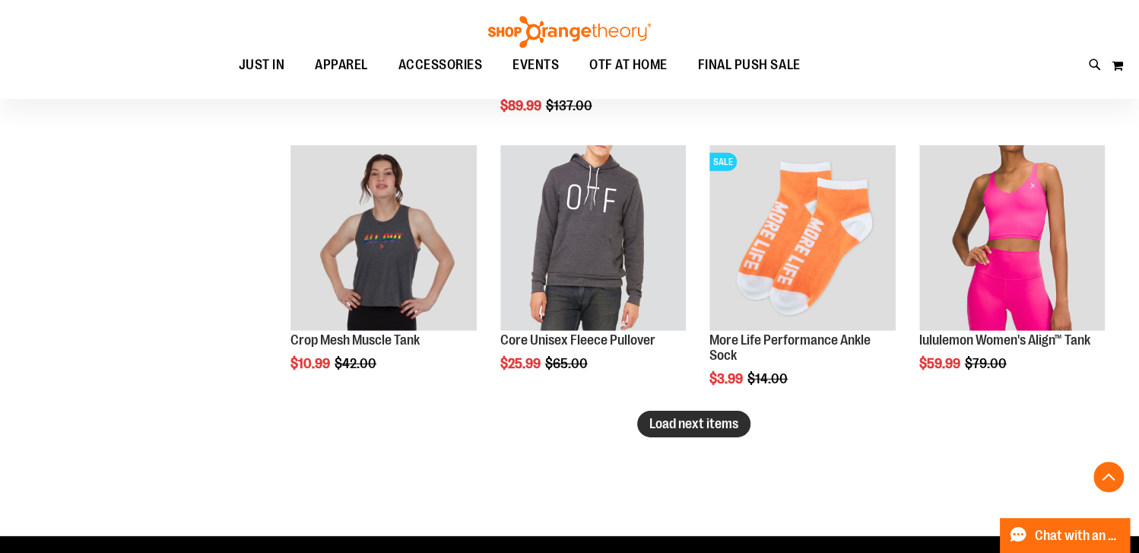
type input "**********"
click at [658, 430] on span "Load next items" at bounding box center [693, 423] width 89 height 15
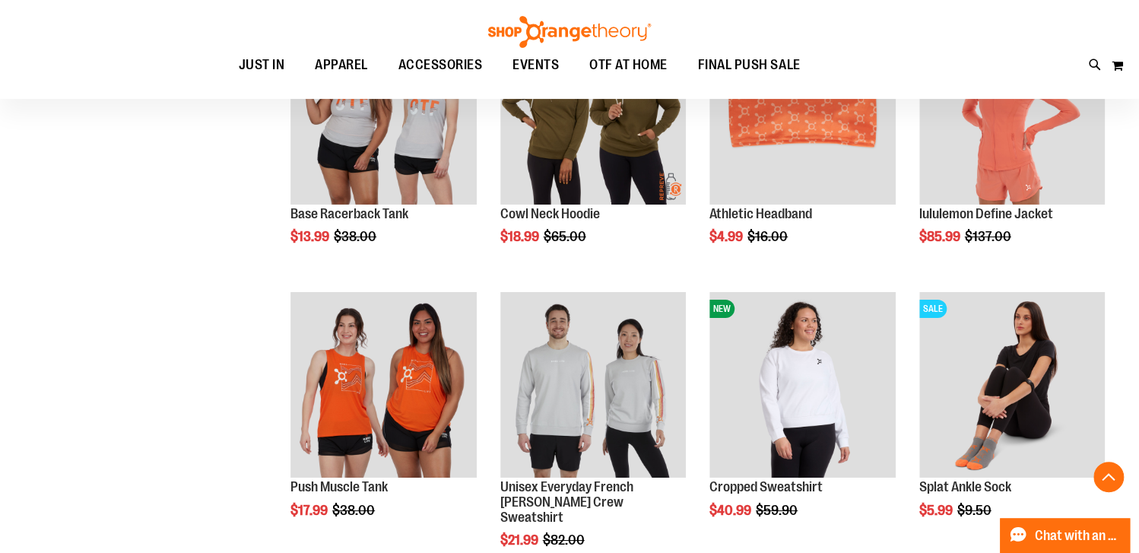
scroll to position [2920, 0]
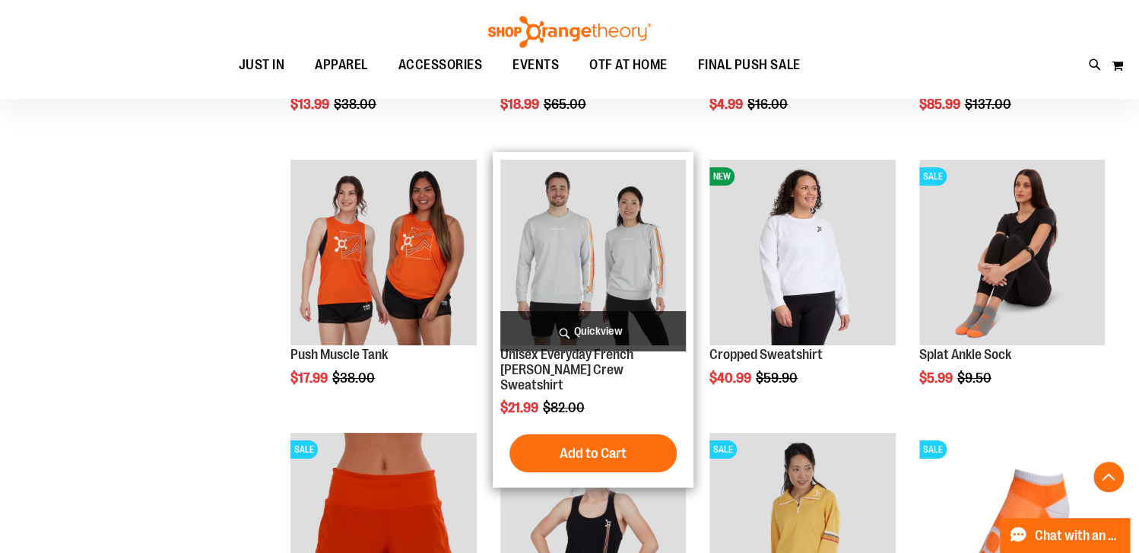
click at [600, 247] on img "product" at bounding box center [592, 252] width 185 height 185
